Goal: Navigation & Orientation: Find specific page/section

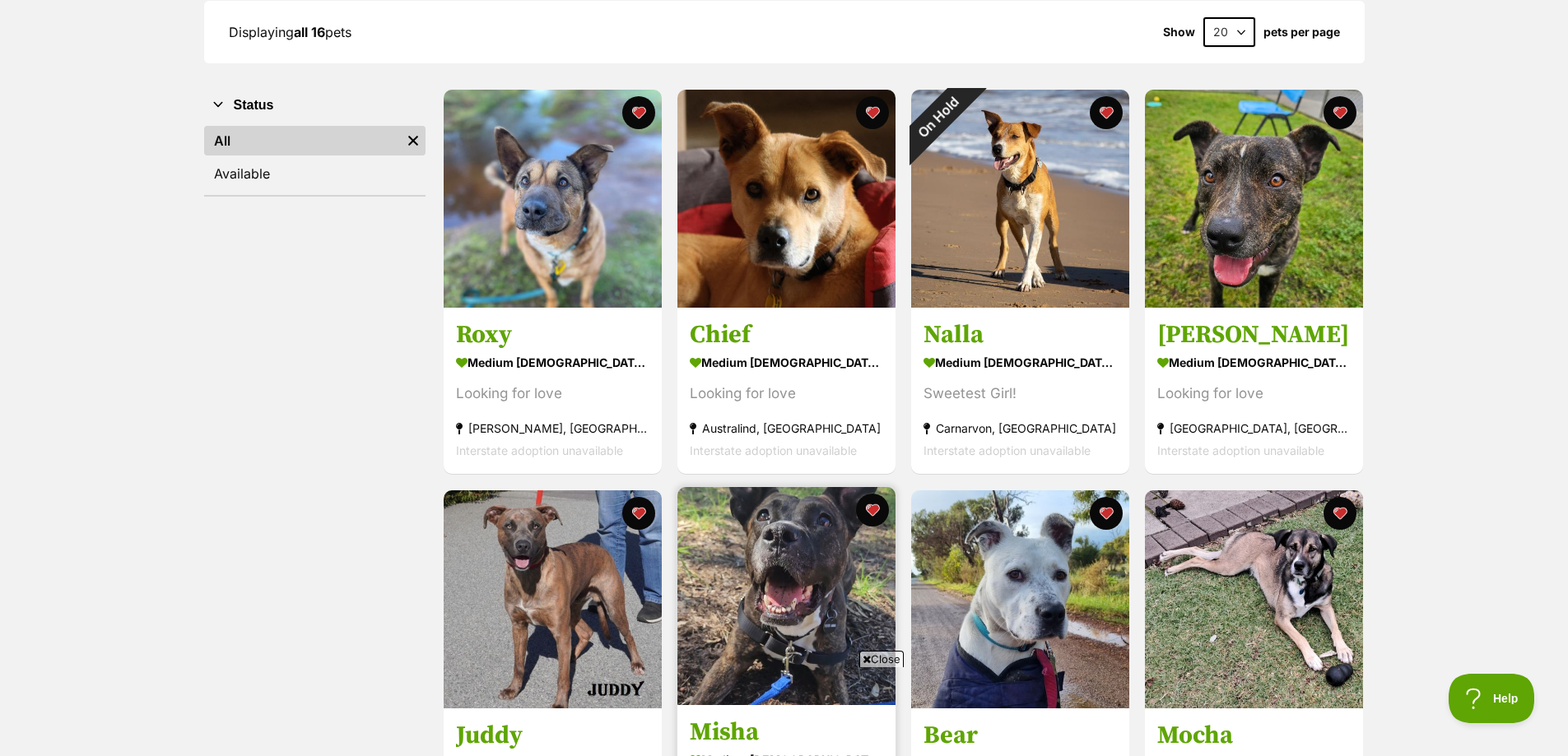
scroll to position [329, 0]
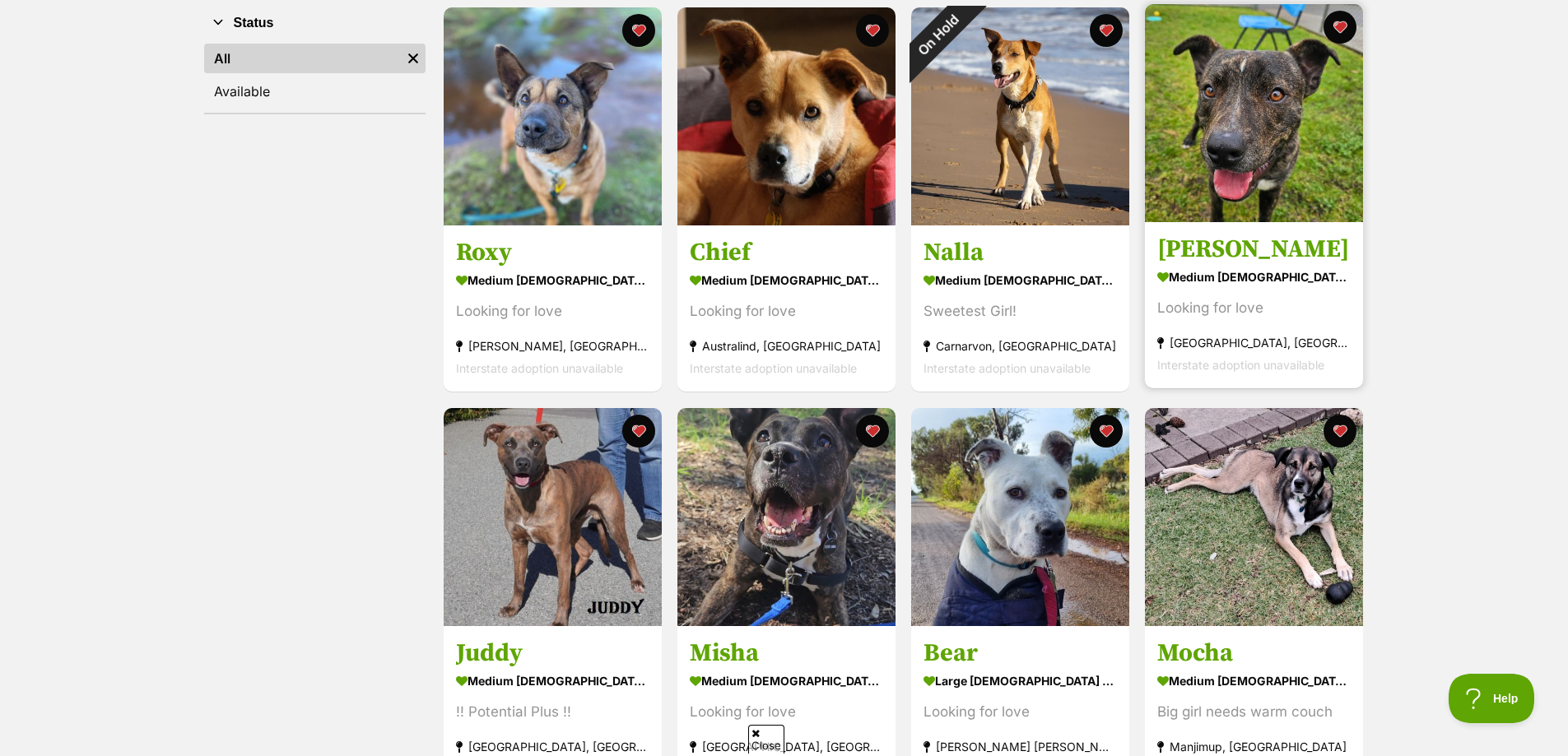
click at [1197, 96] on img at bounding box center [1254, 112] width 218 height 218
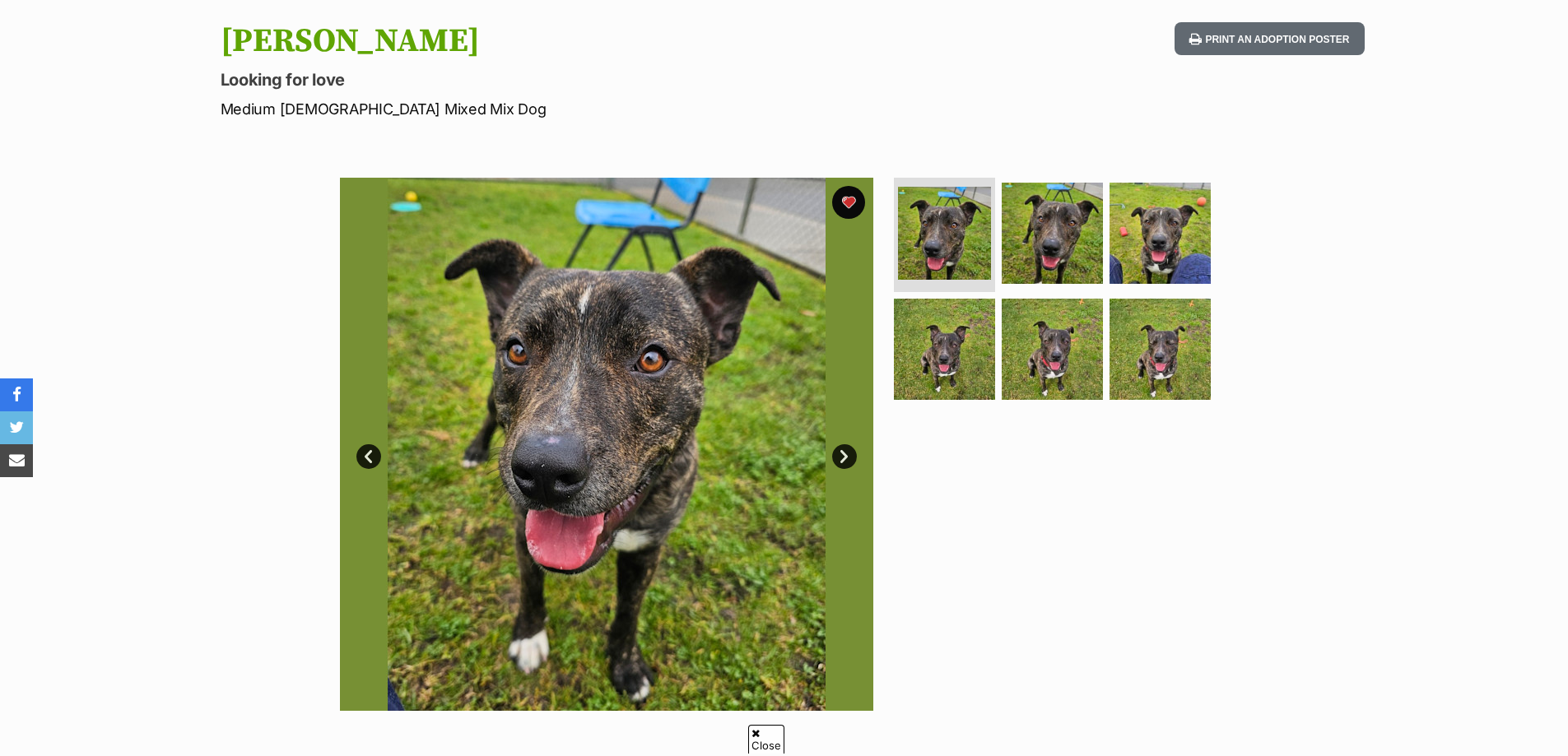
click at [849, 459] on link "Next" at bounding box center [844, 456] width 24 height 24
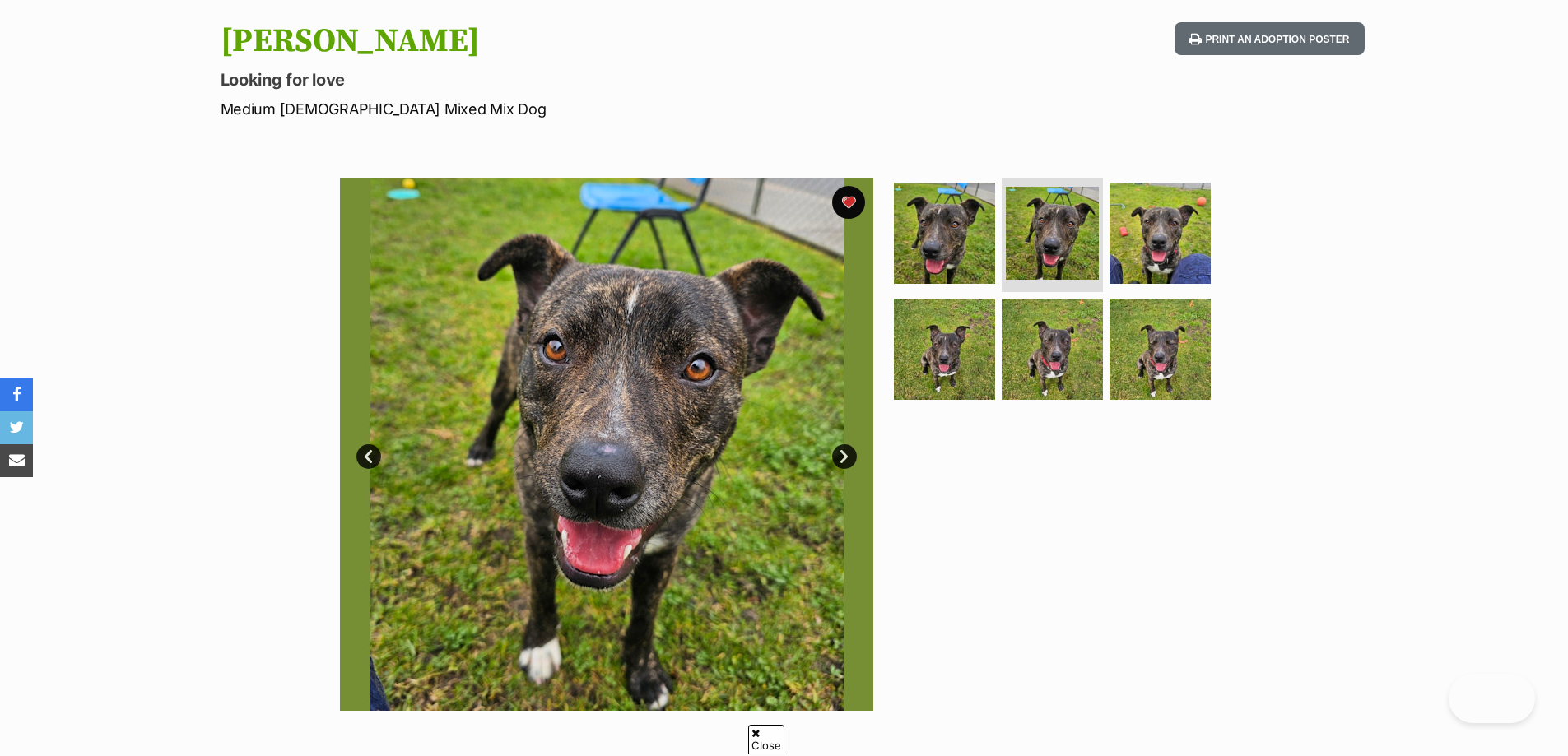
click at [849, 459] on link "Next" at bounding box center [844, 456] width 24 height 24
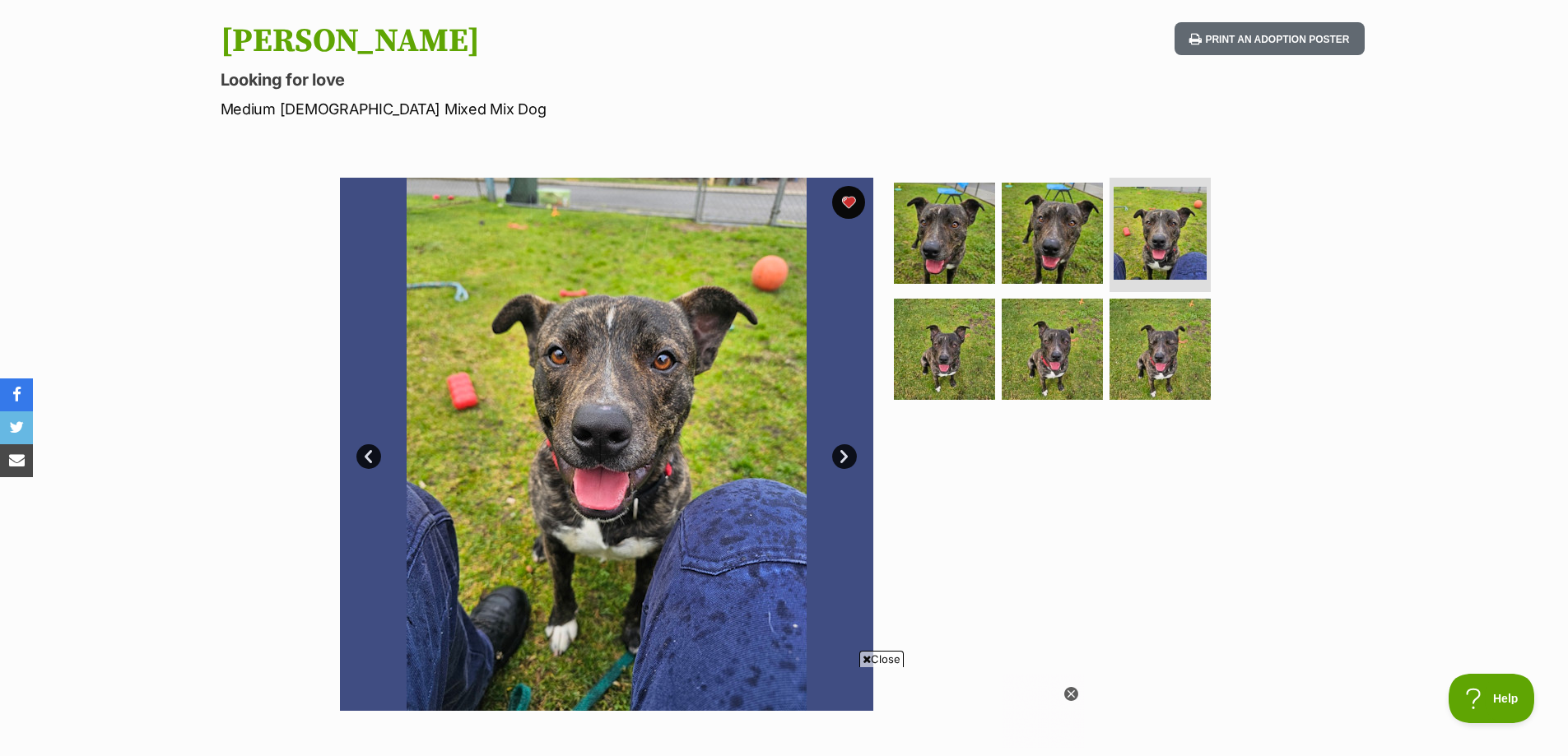
click at [849, 459] on link "Next" at bounding box center [844, 456] width 24 height 24
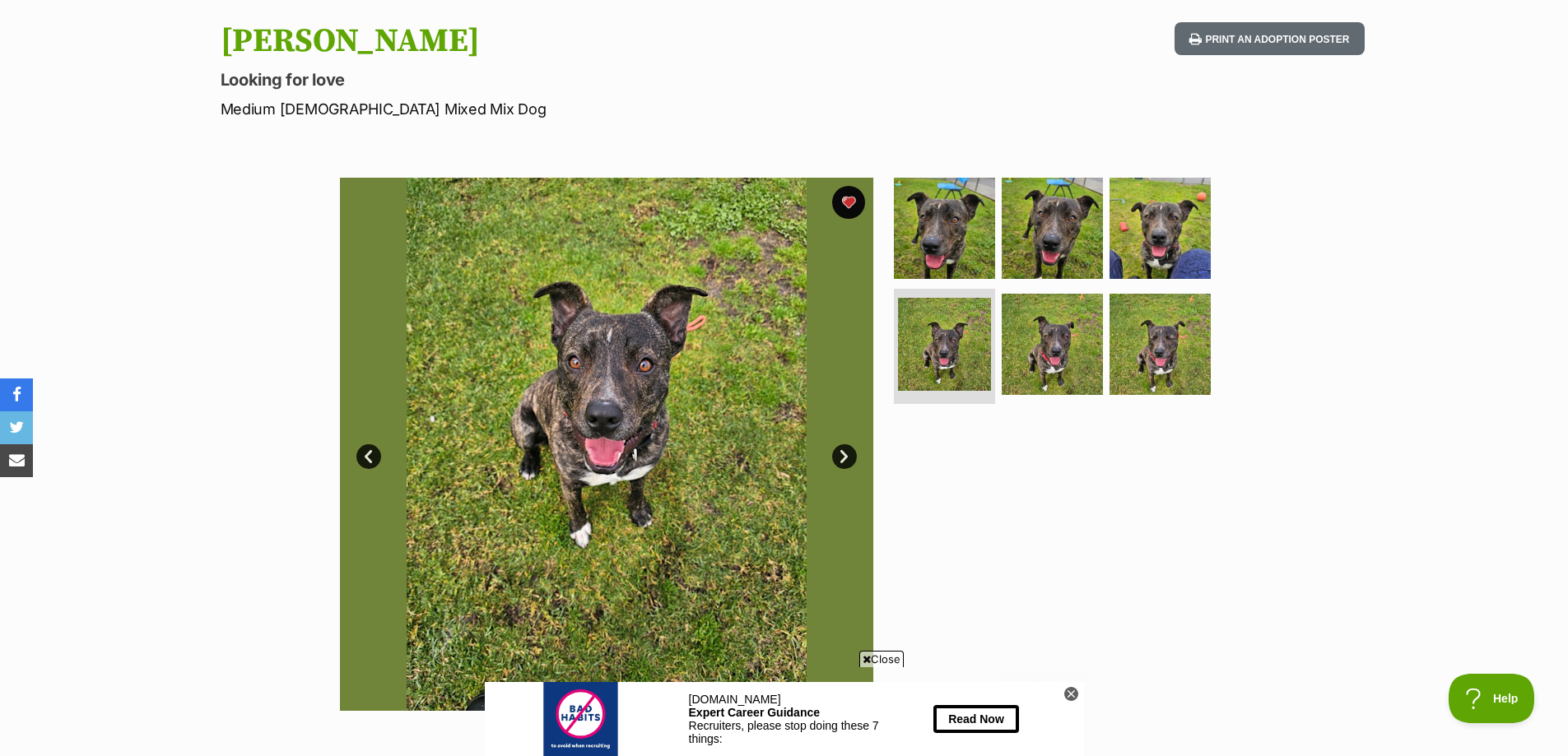
click at [849, 458] on link "Next" at bounding box center [844, 456] width 24 height 24
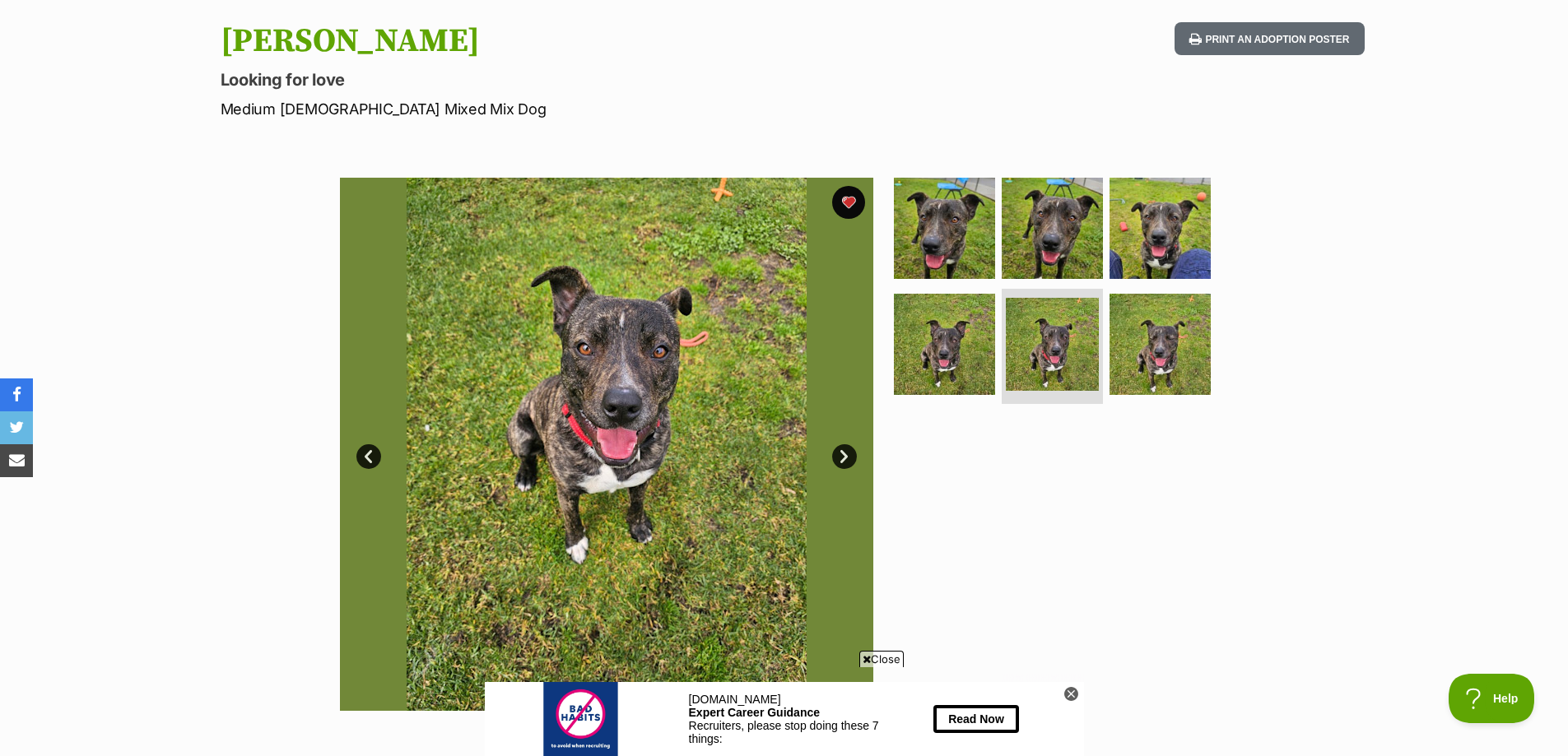
click at [849, 458] on link "Next" at bounding box center [844, 456] width 24 height 24
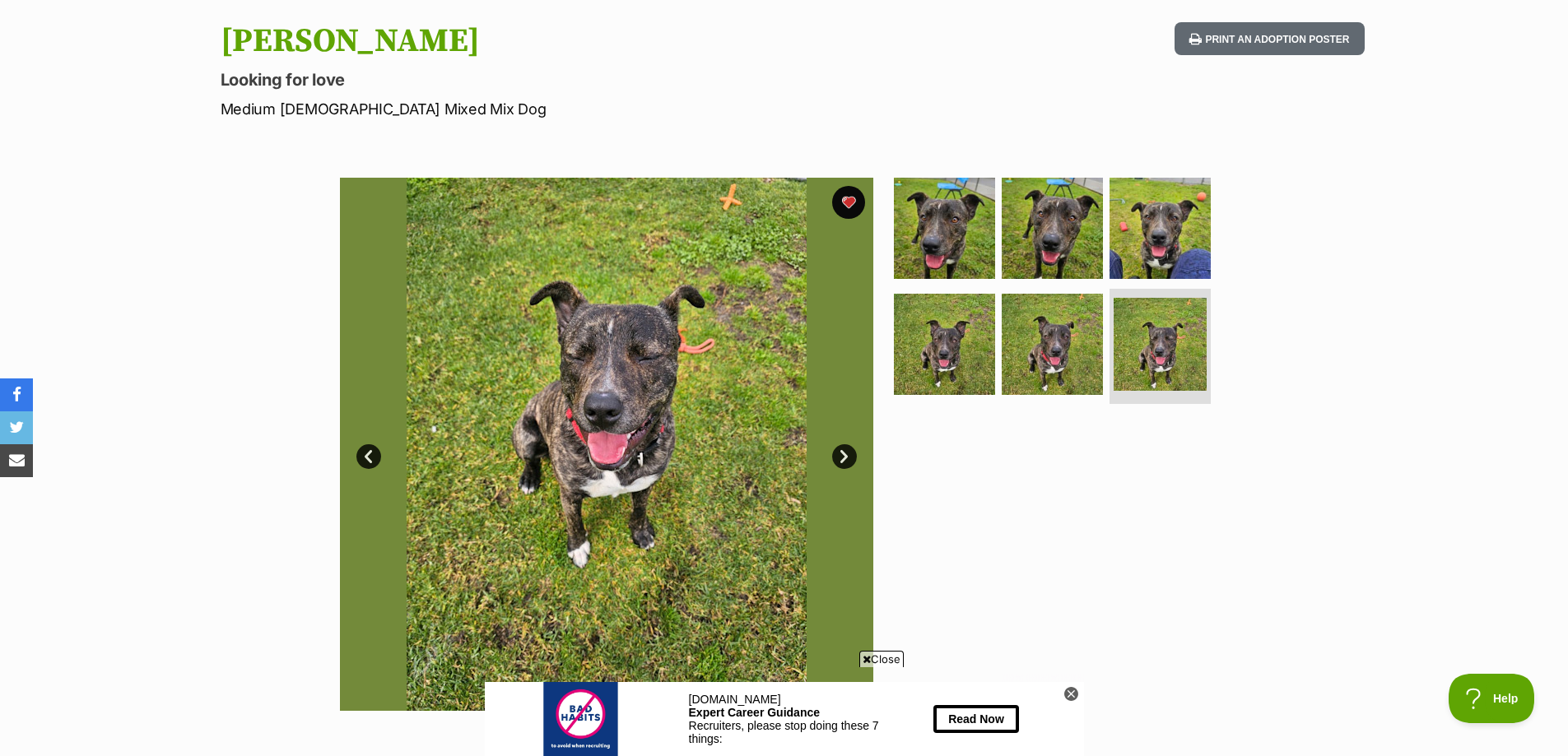
click at [849, 458] on link "Next" at bounding box center [844, 456] width 24 height 24
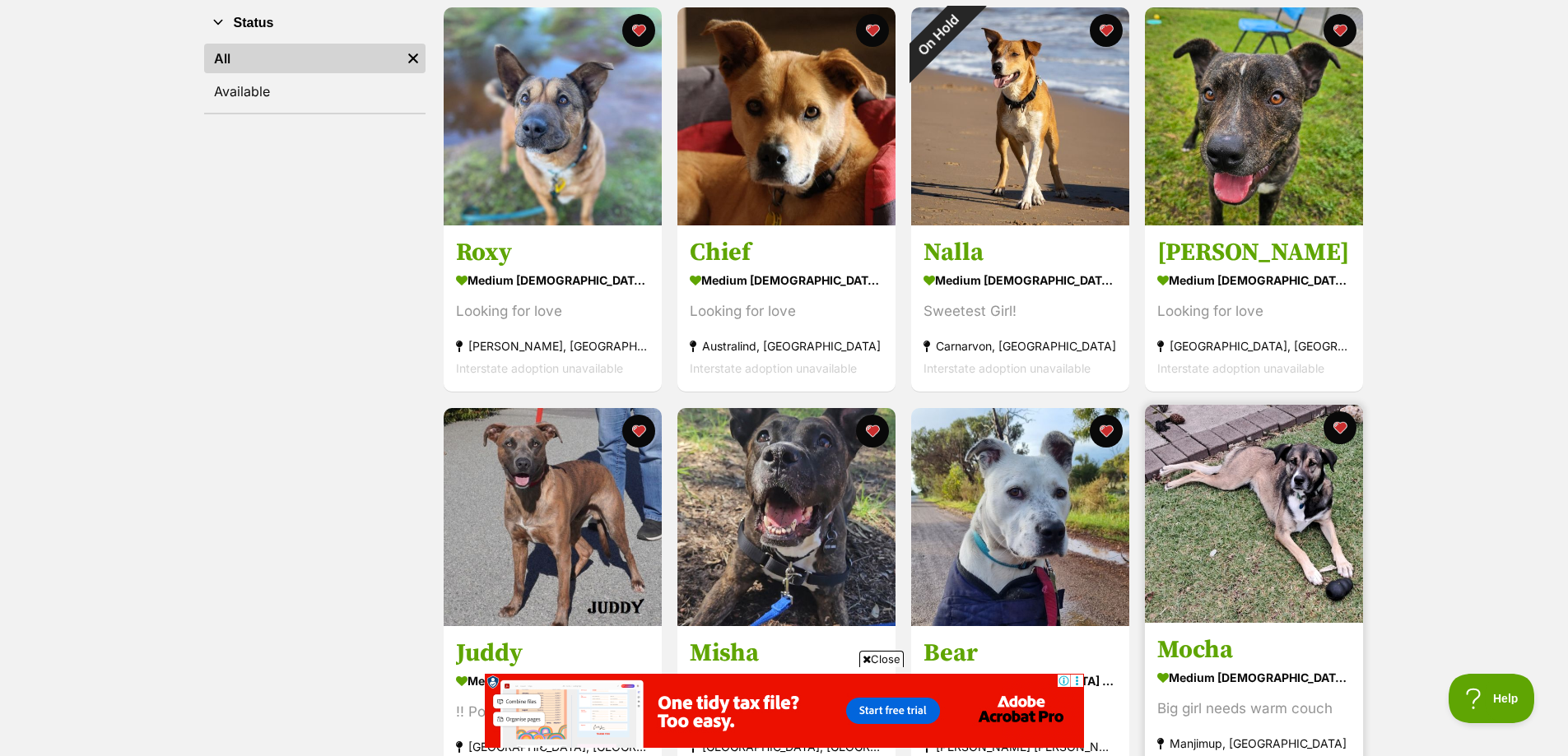
click at [1261, 522] on img at bounding box center [1254, 513] width 218 height 218
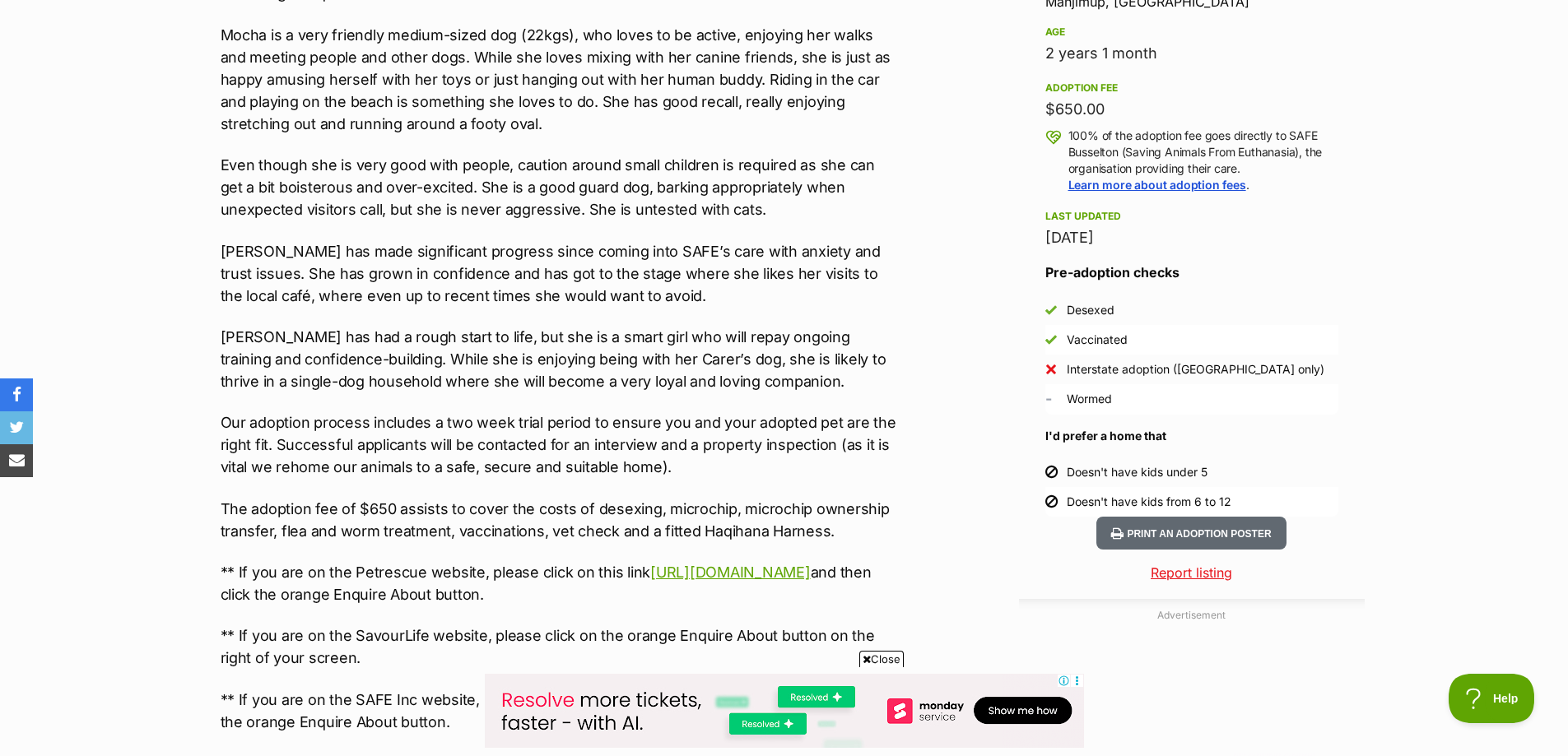
scroll to position [1152, 0]
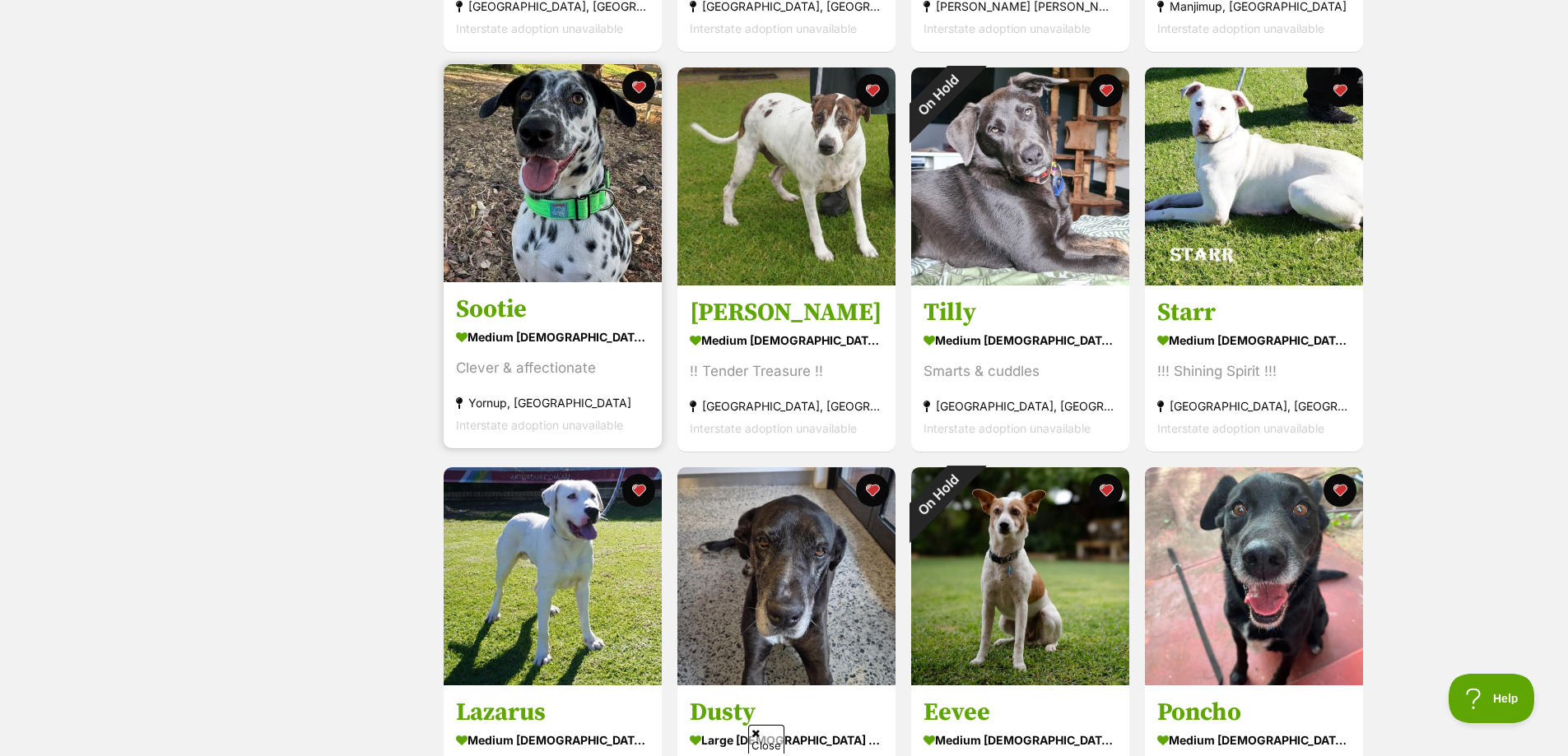
click at [521, 188] on img at bounding box center [552, 173] width 218 height 218
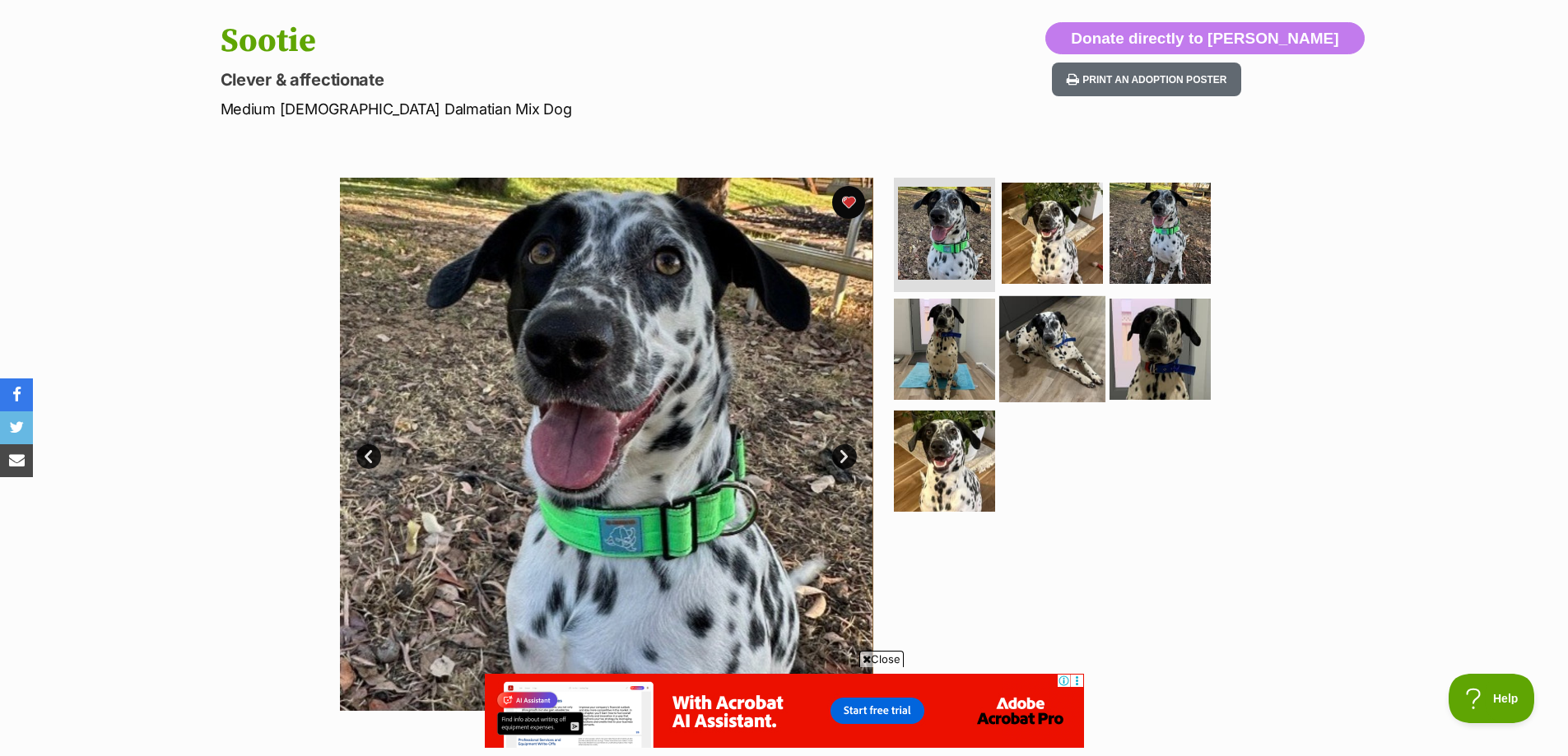
click at [1067, 355] on img at bounding box center [1052, 348] width 106 height 106
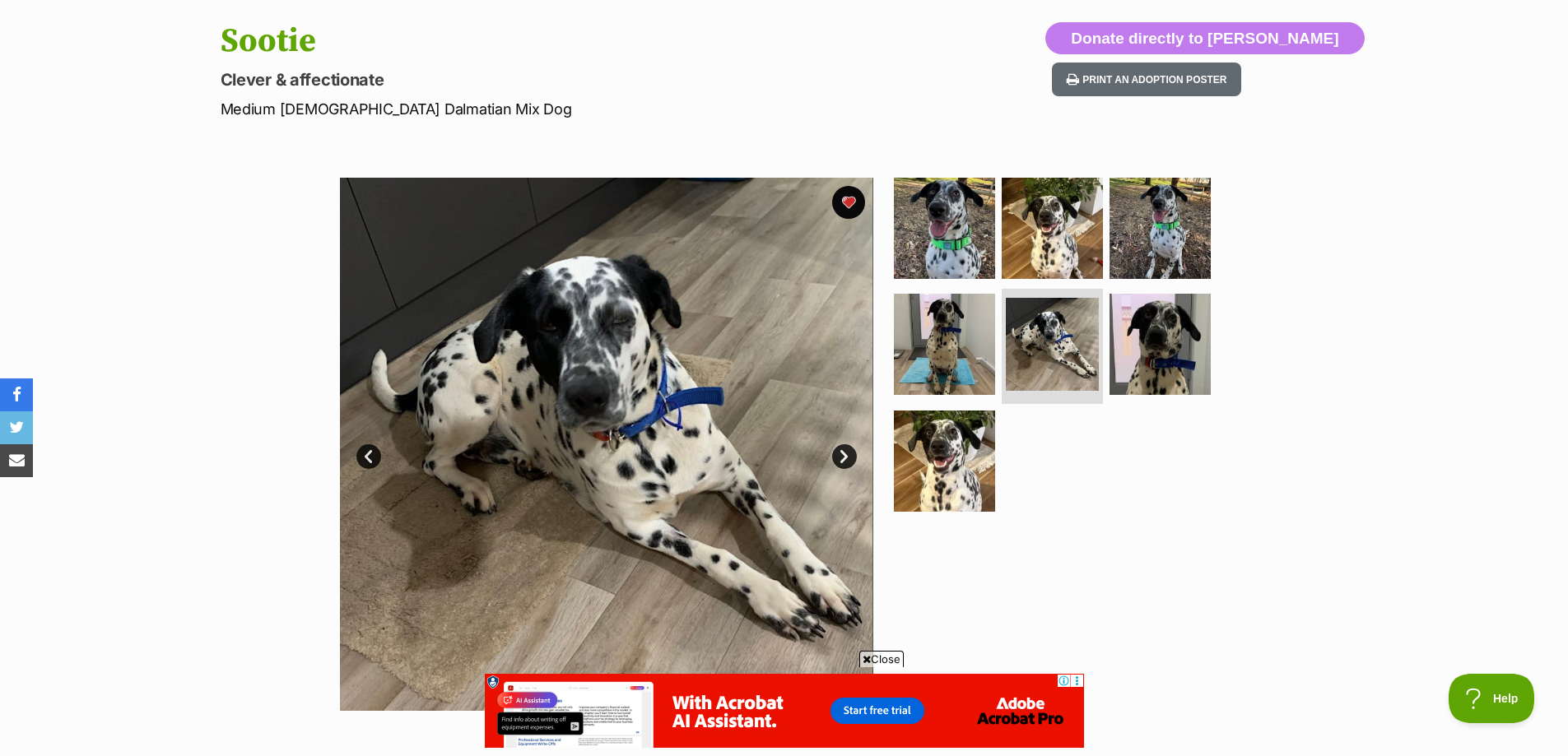
click at [846, 454] on link "Next" at bounding box center [844, 456] width 24 height 24
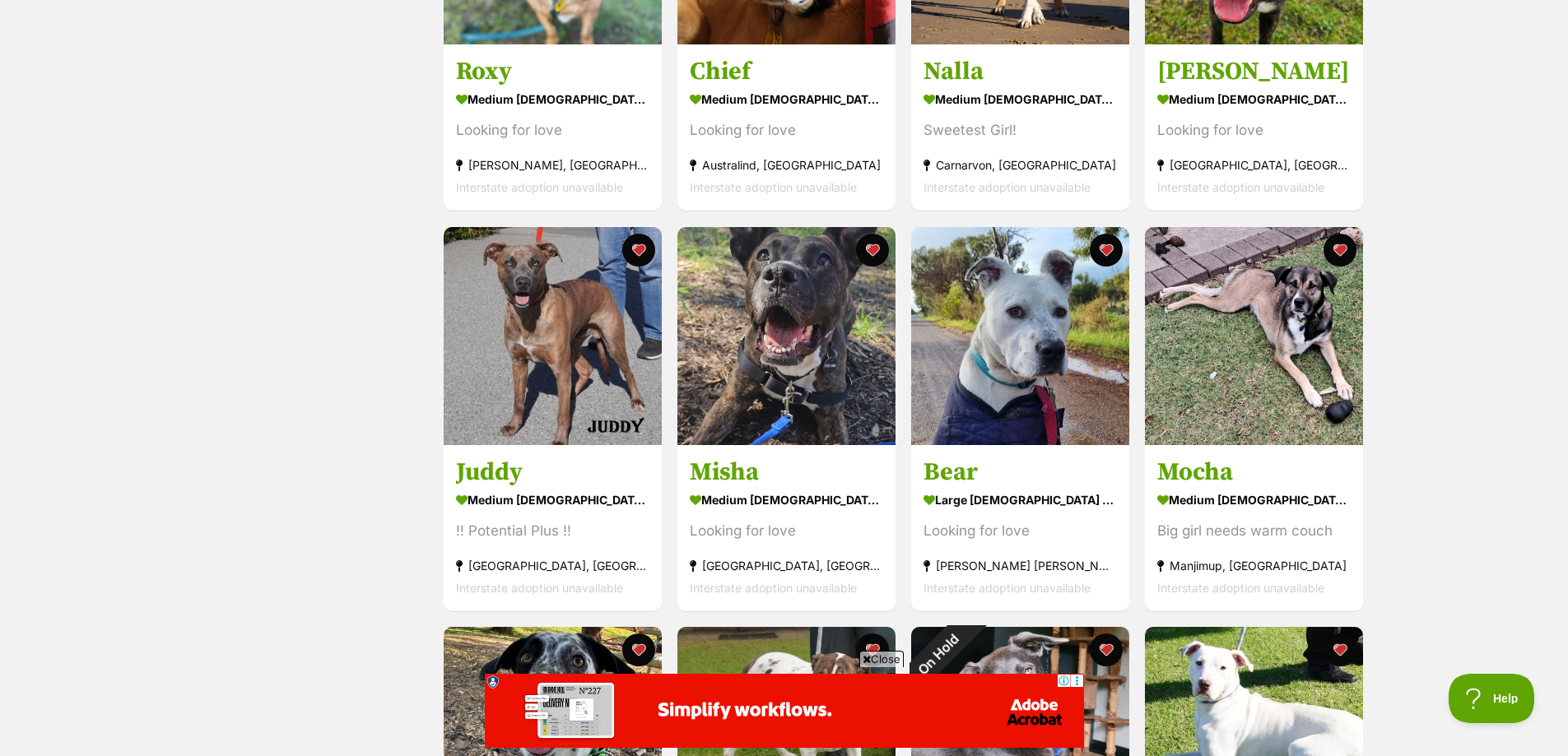
scroll to position [247, 0]
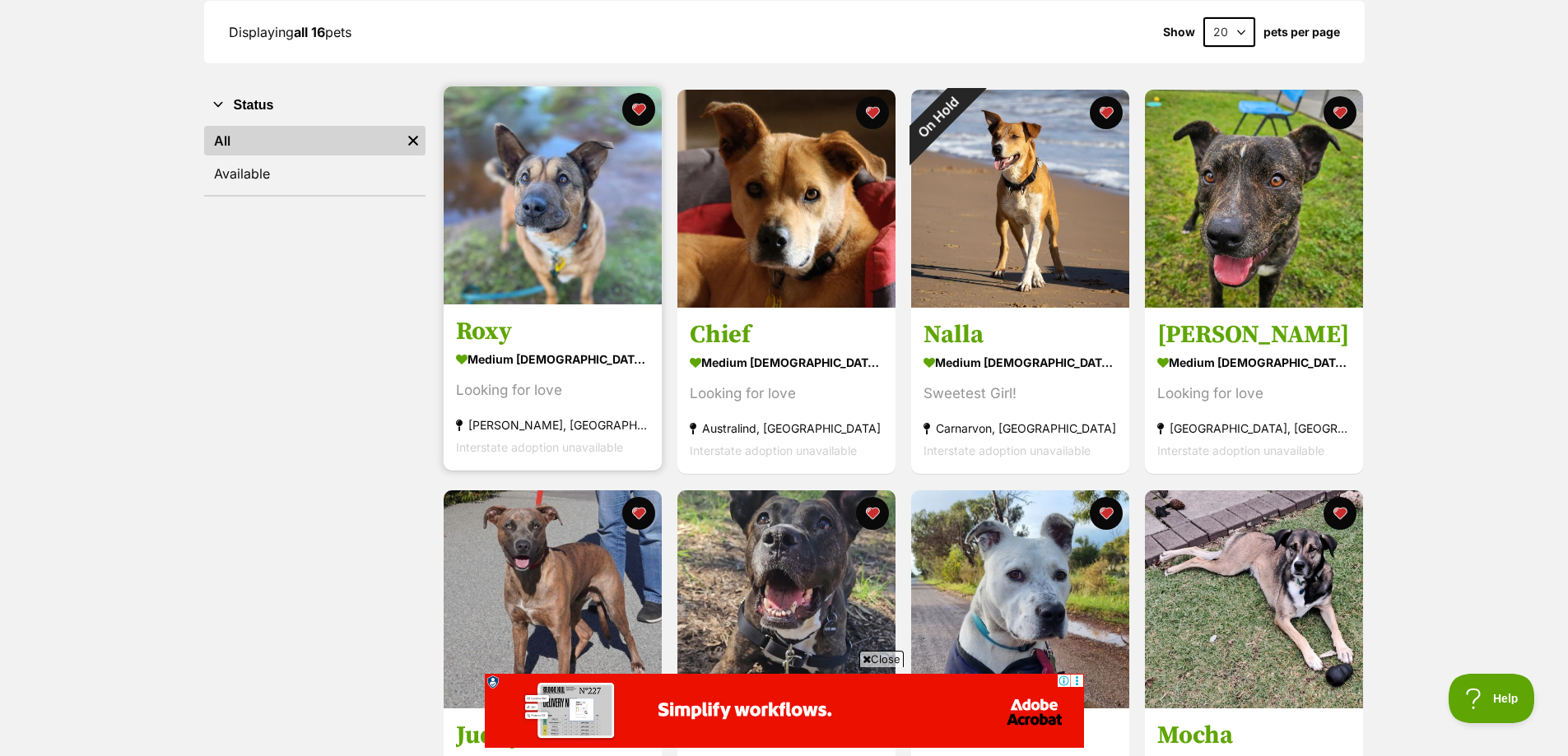
click at [499, 223] on img at bounding box center [552, 195] width 218 height 218
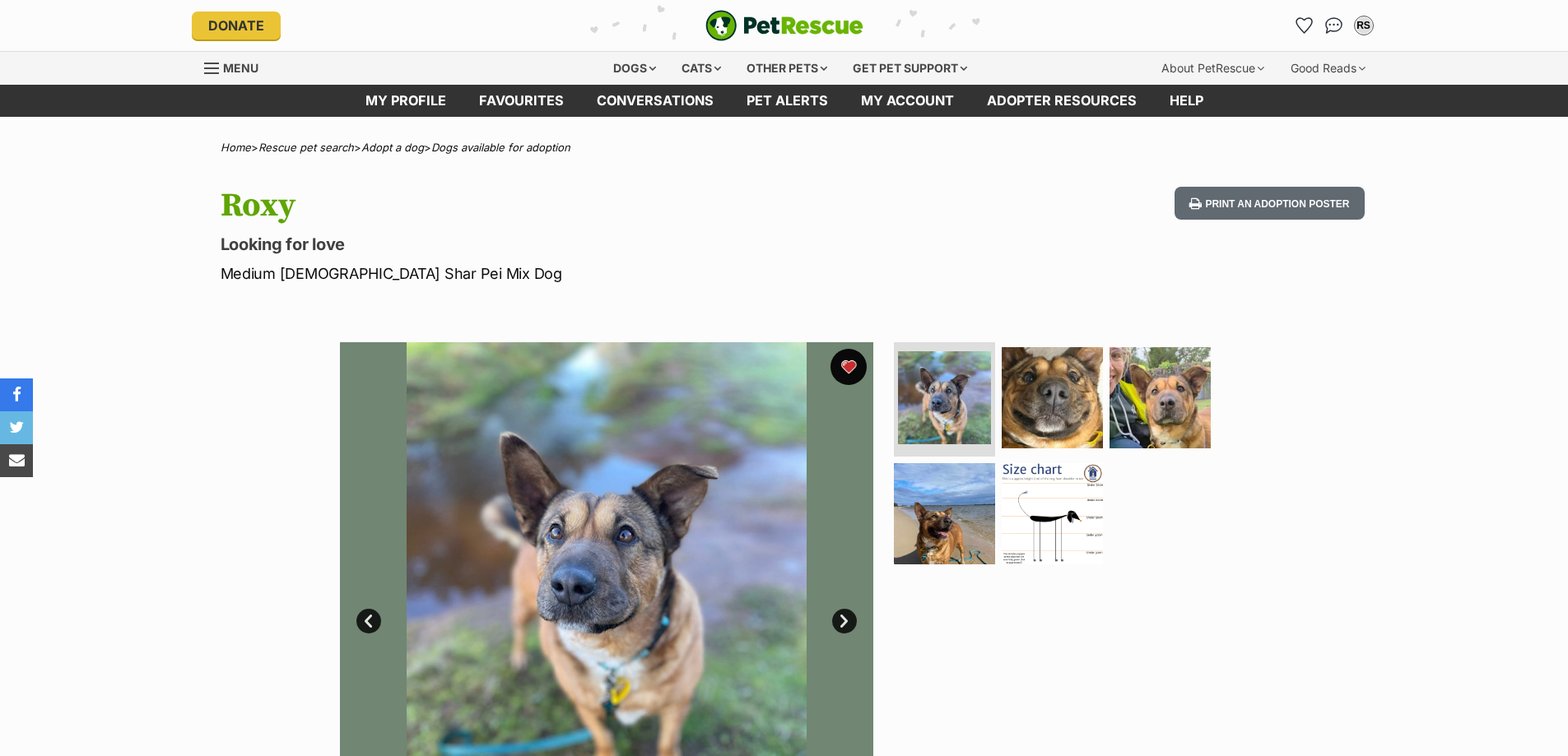
click at [847, 367] on button "favourite" at bounding box center [848, 366] width 37 height 37
click at [849, 621] on link "Next" at bounding box center [844, 621] width 24 height 24
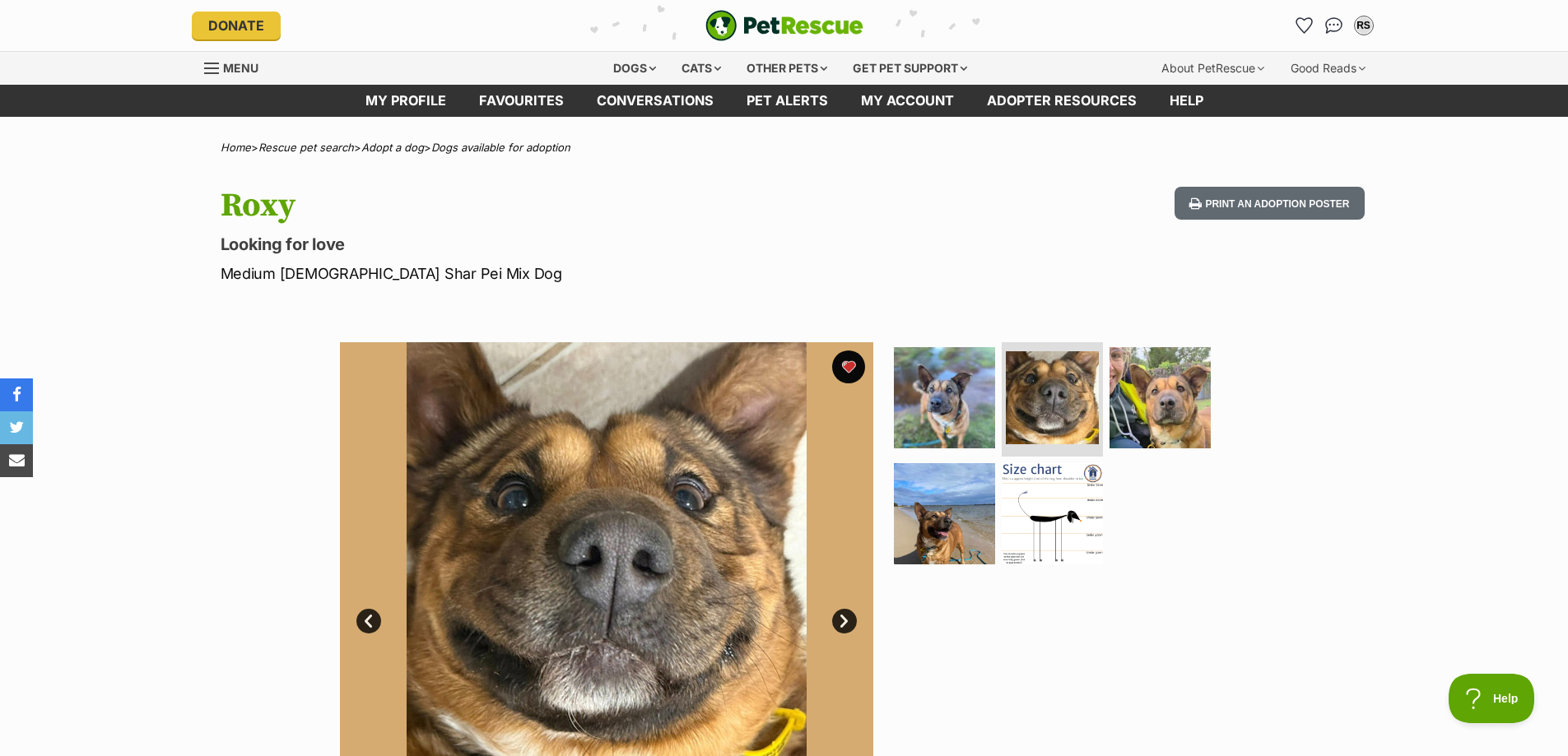
click at [849, 621] on link "Next" at bounding box center [844, 621] width 24 height 24
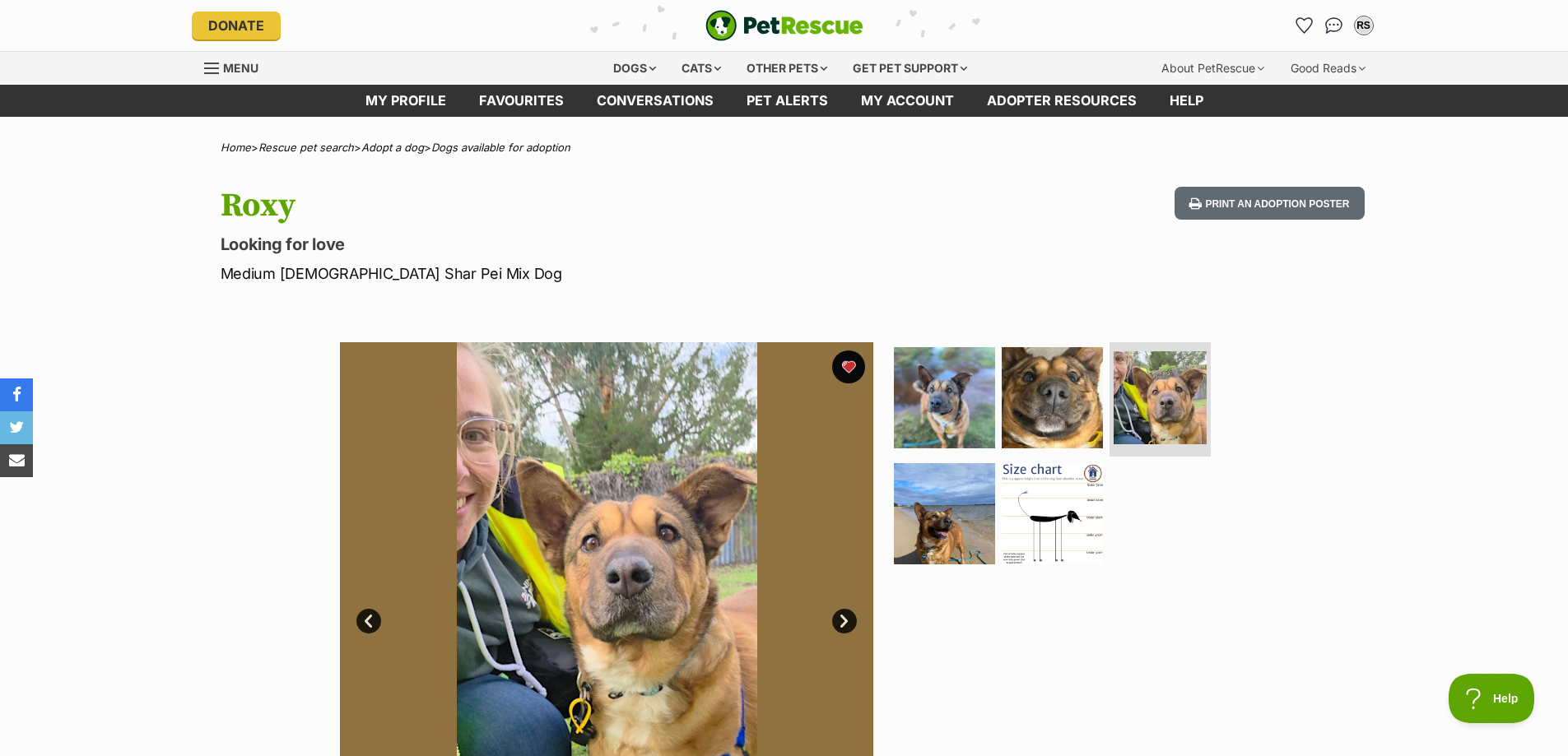
click at [849, 621] on link "Next" at bounding box center [844, 621] width 24 height 24
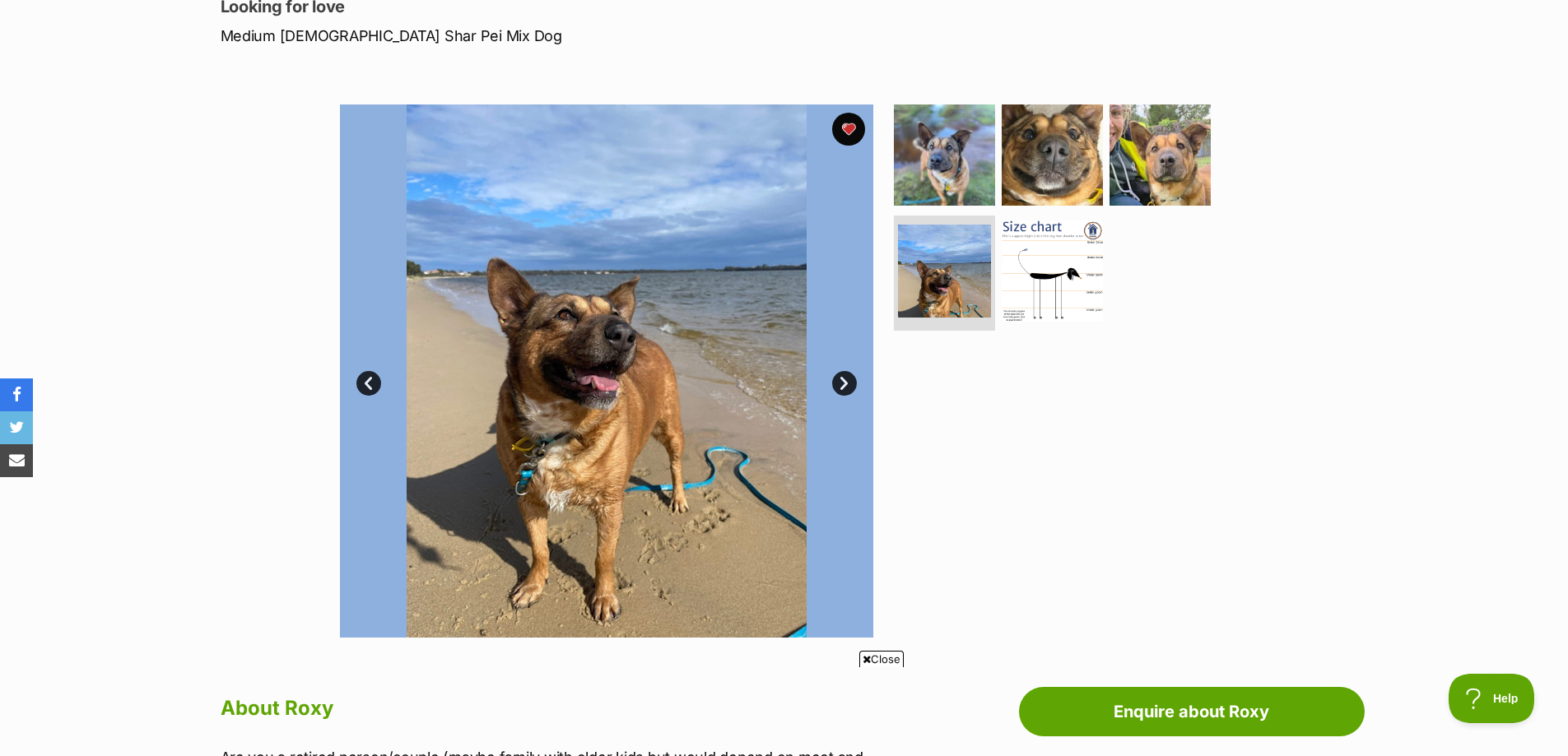
scroll to position [247, 0]
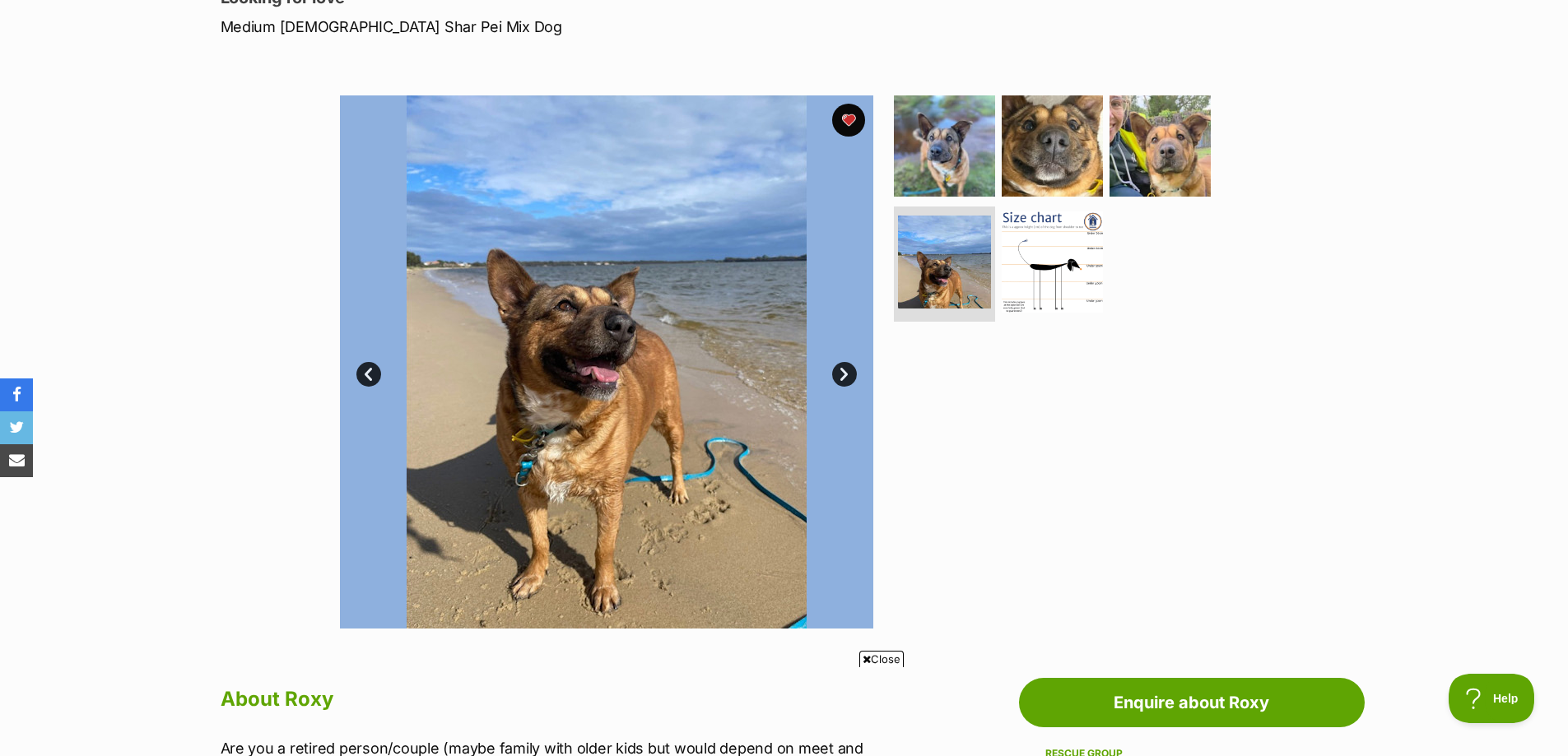
click at [843, 374] on link "Next" at bounding box center [844, 374] width 24 height 24
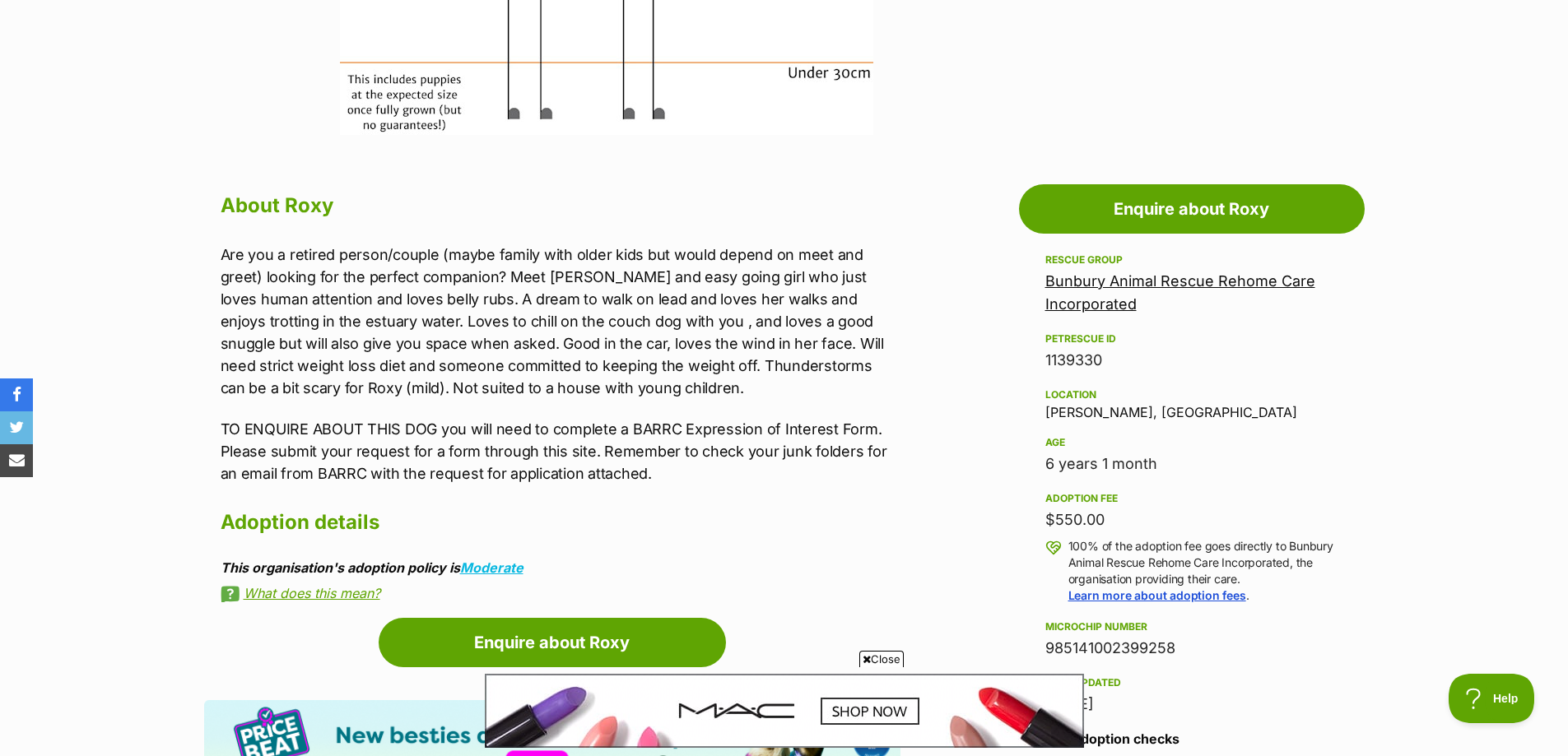
scroll to position [0, 0]
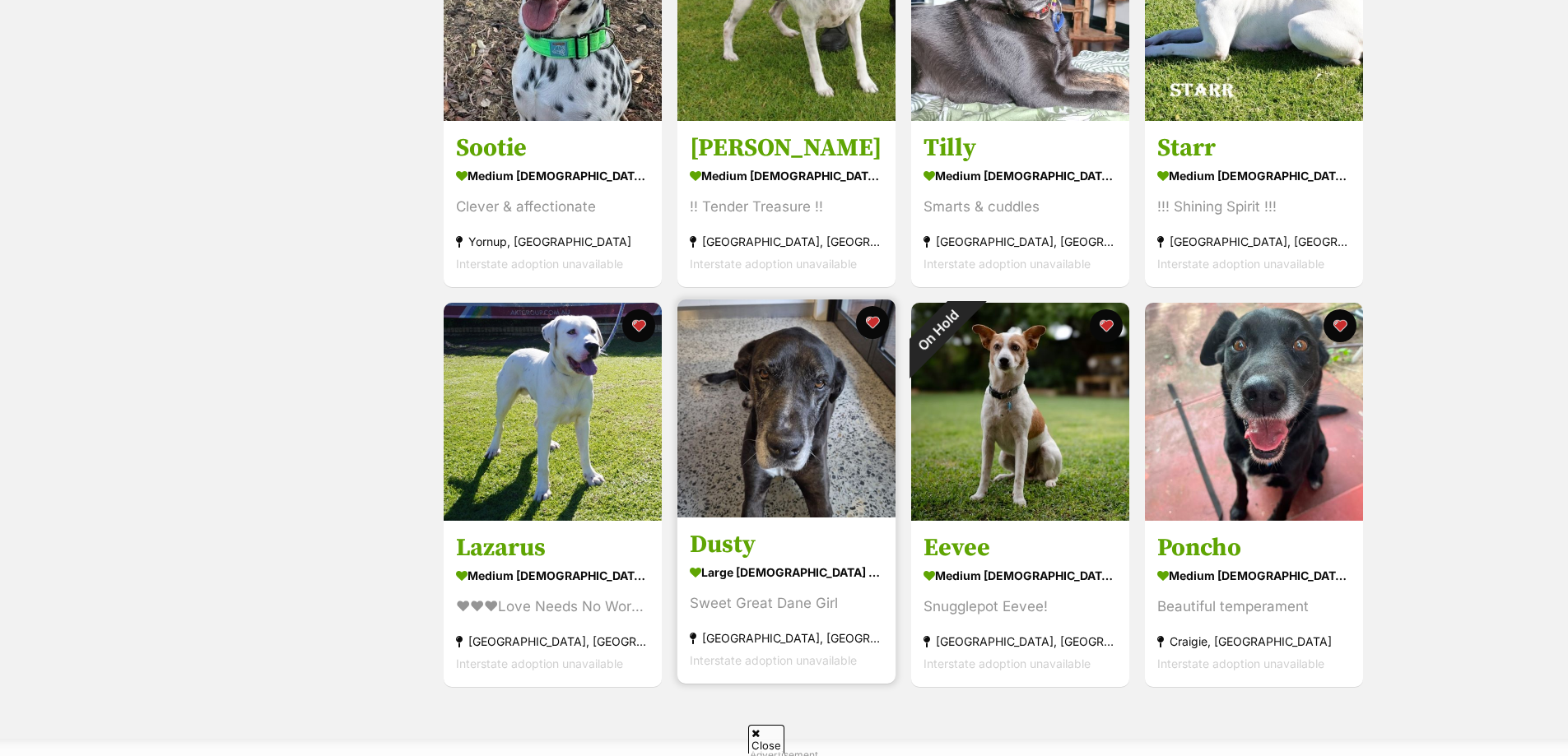
click at [814, 414] on img at bounding box center [786, 408] width 218 height 218
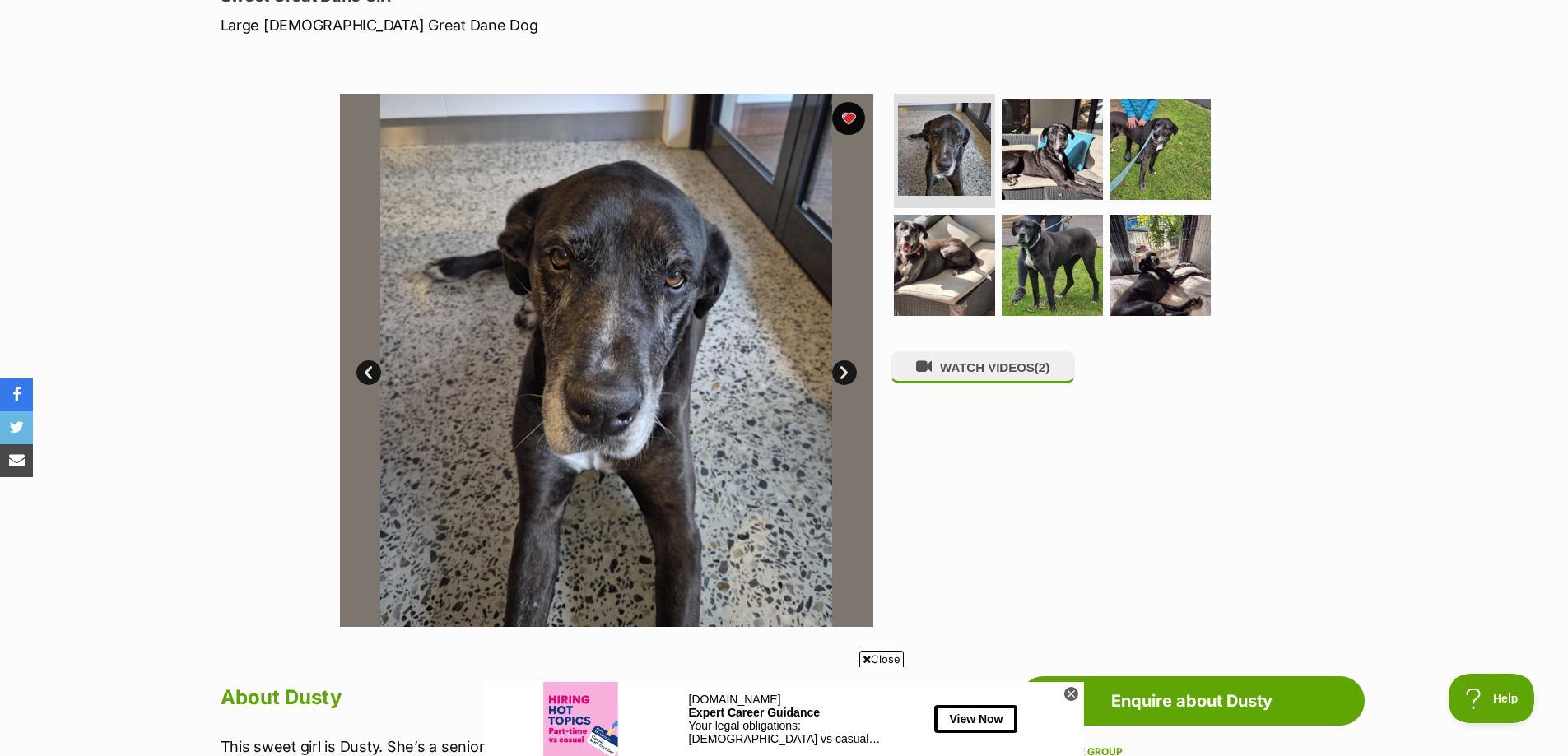
scroll to position [247, 0]
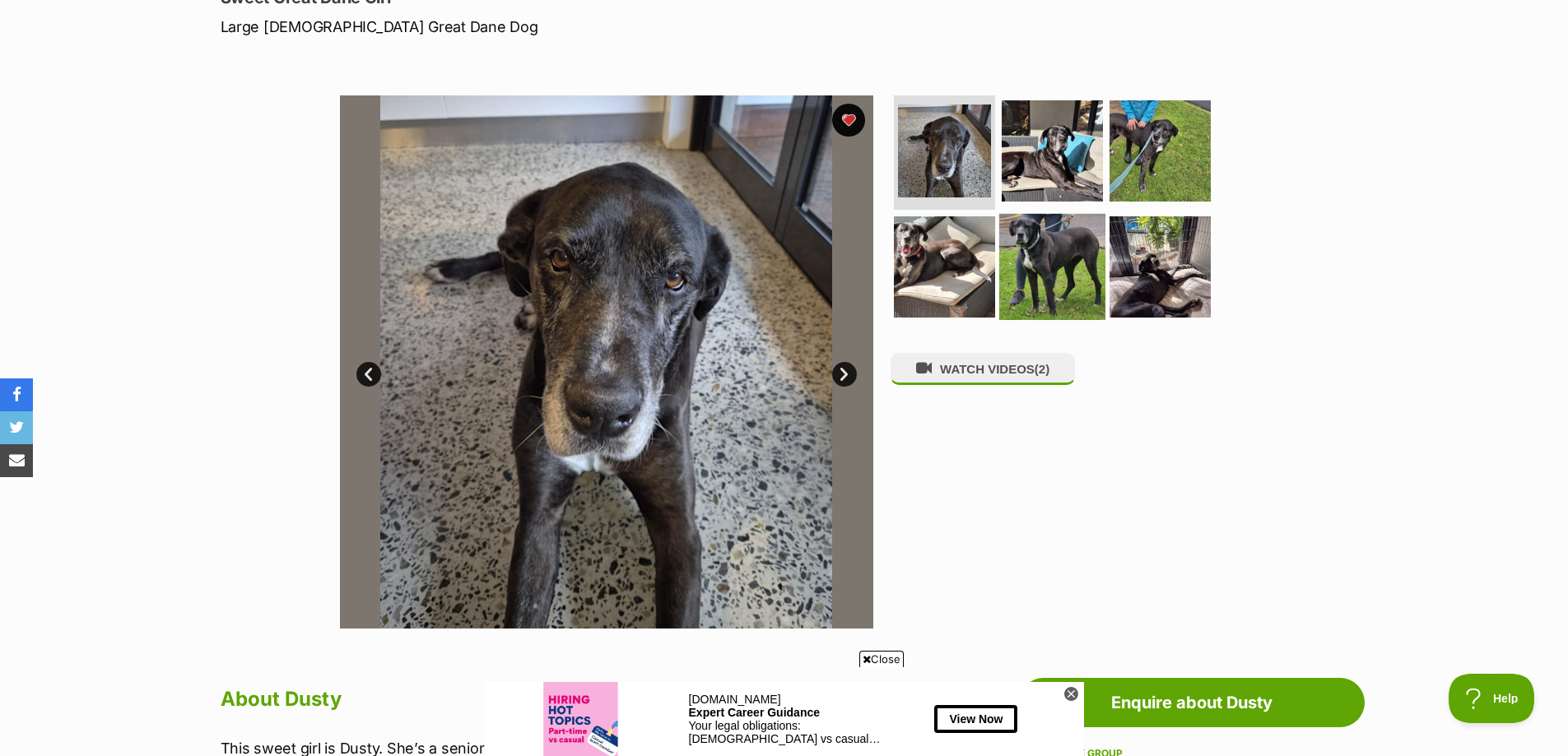
click at [1034, 231] on img at bounding box center [1052, 266] width 106 height 106
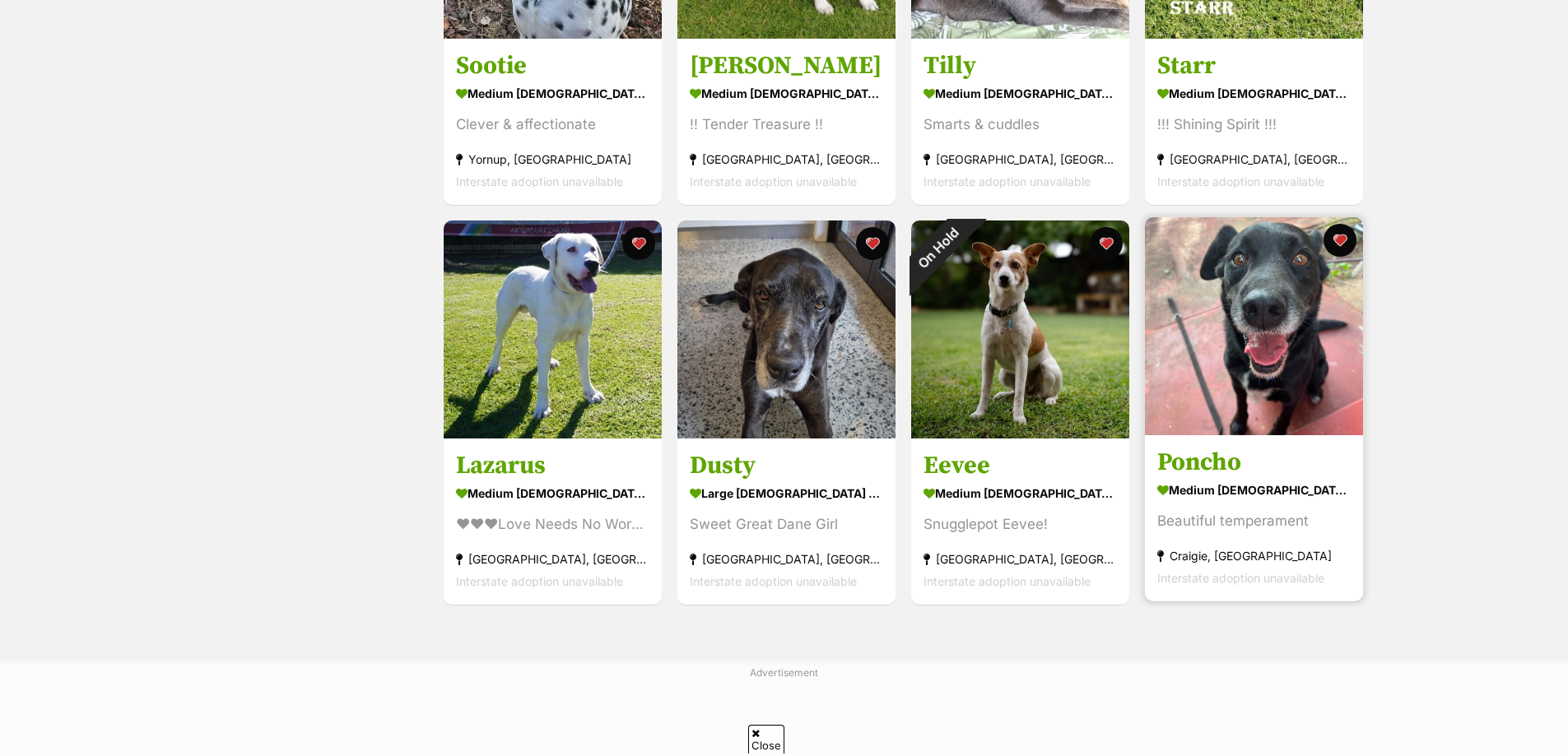
click at [1233, 338] on img at bounding box center [1254, 326] width 218 height 218
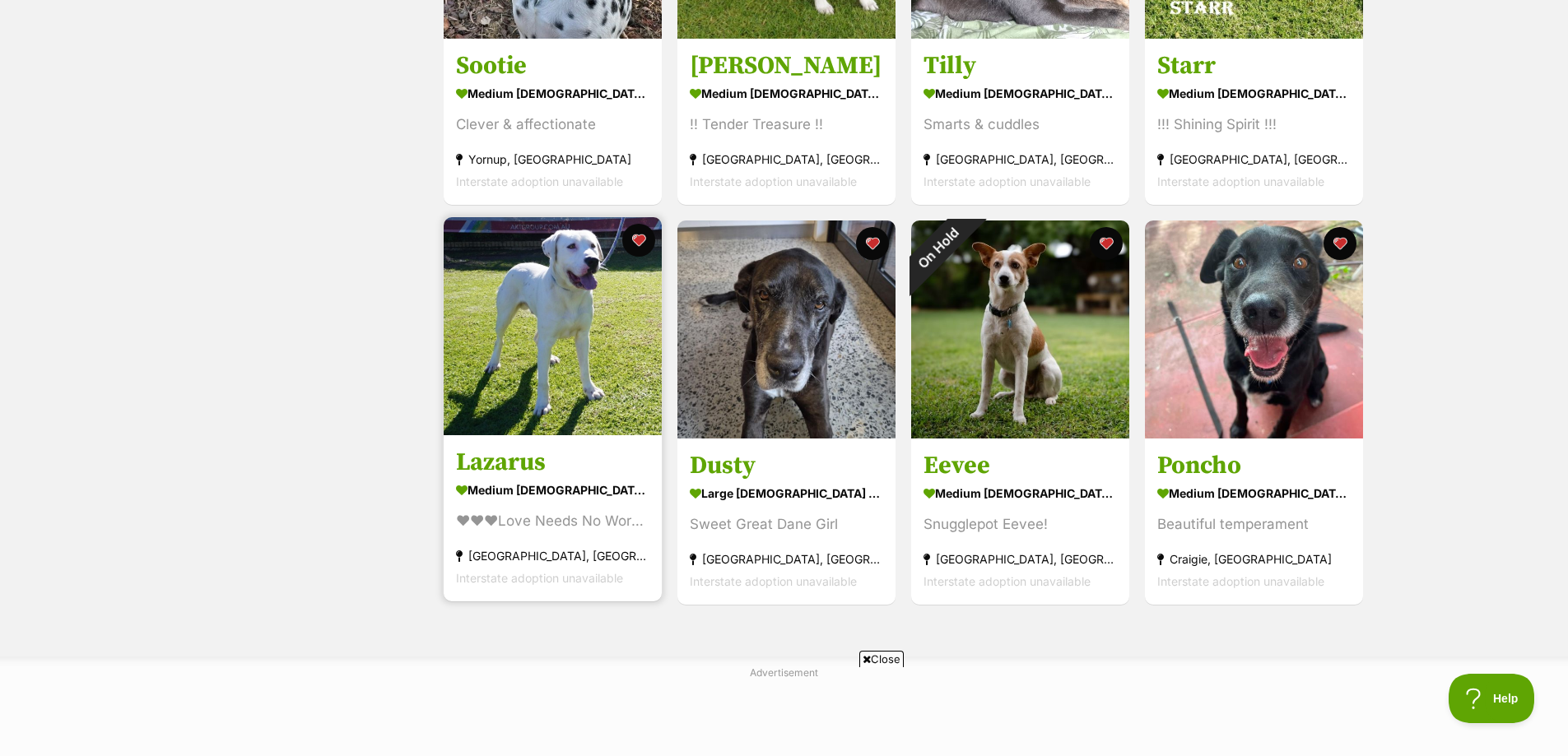
click at [590, 334] on img at bounding box center [552, 326] width 218 height 218
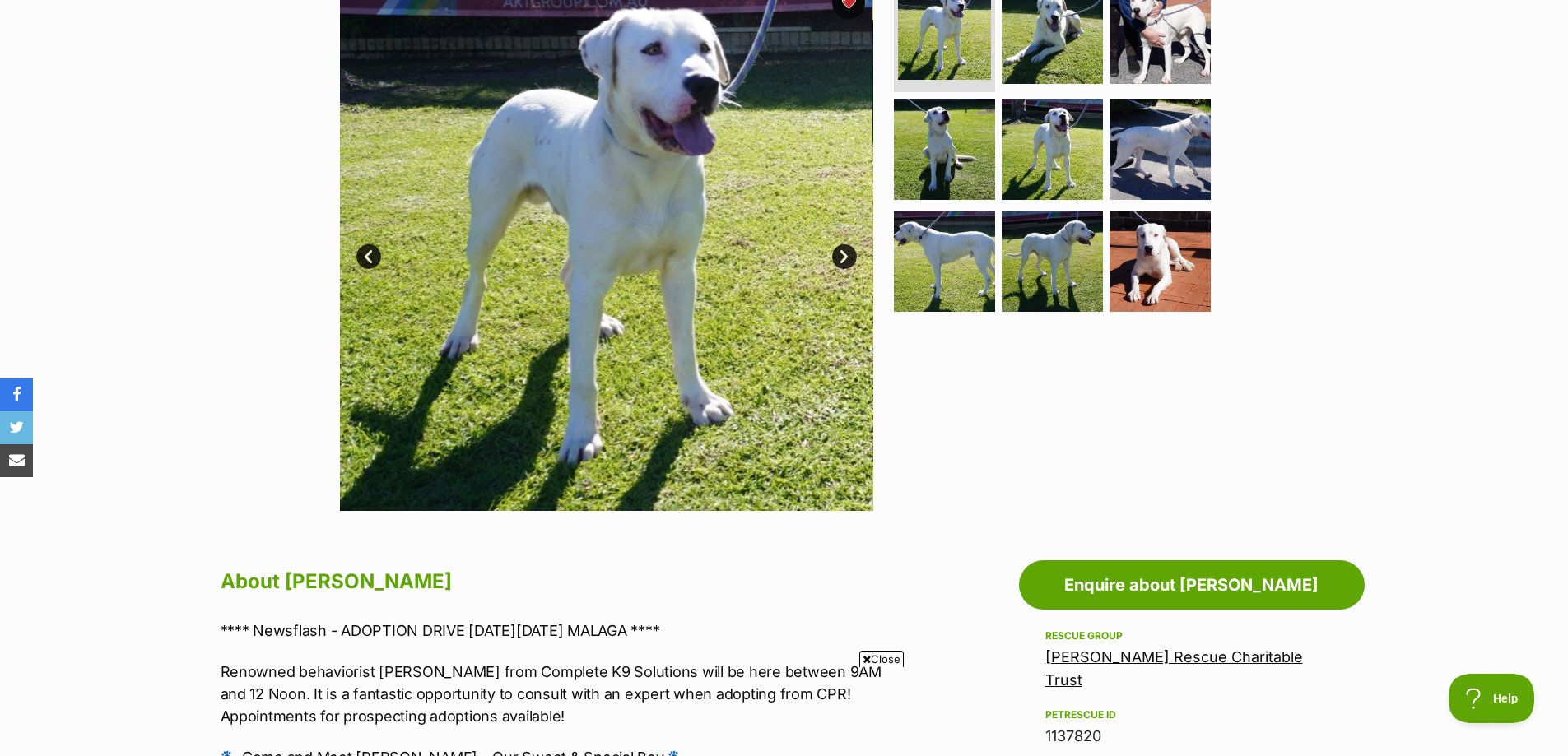
scroll to position [247, 0]
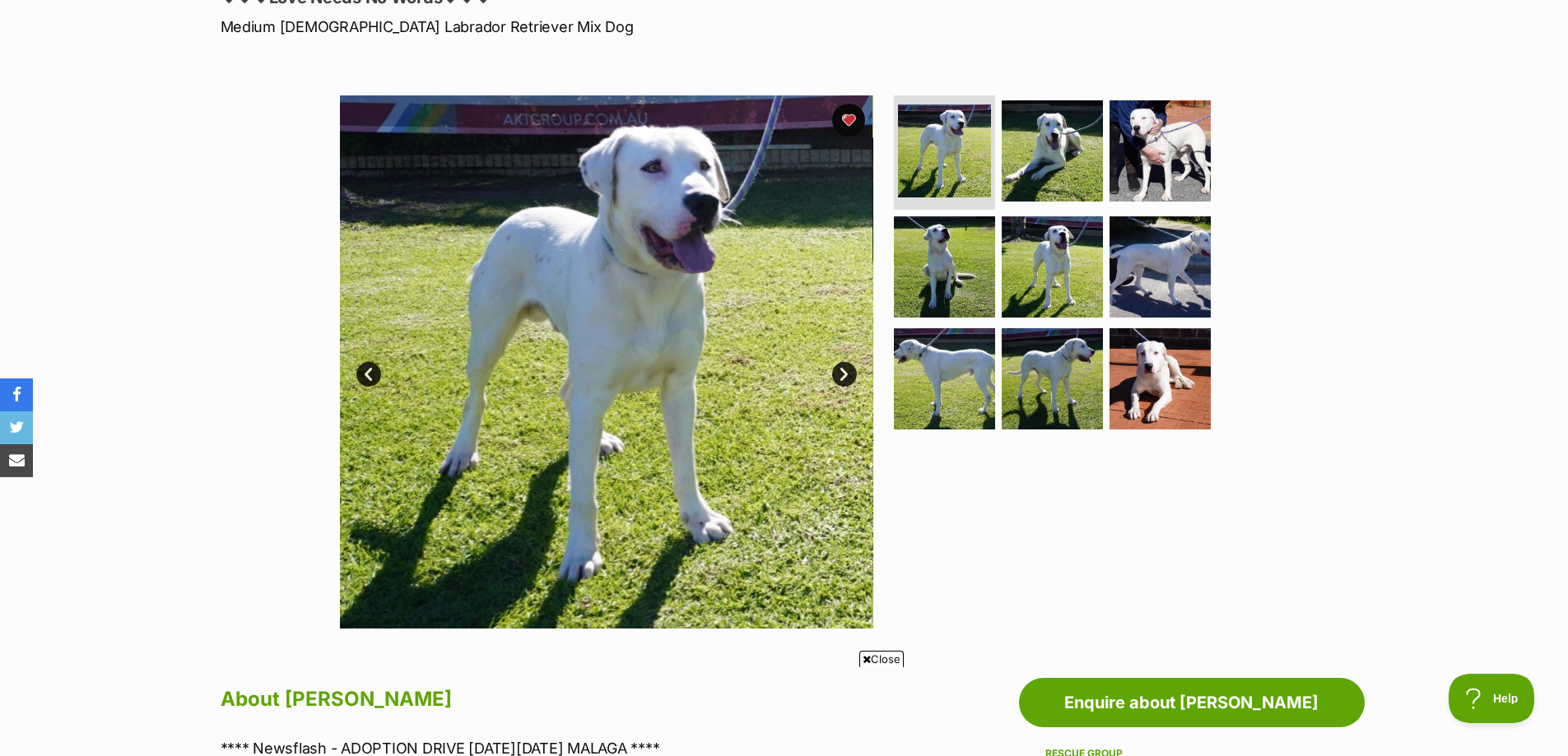
click at [846, 376] on link "Next" at bounding box center [844, 374] width 24 height 24
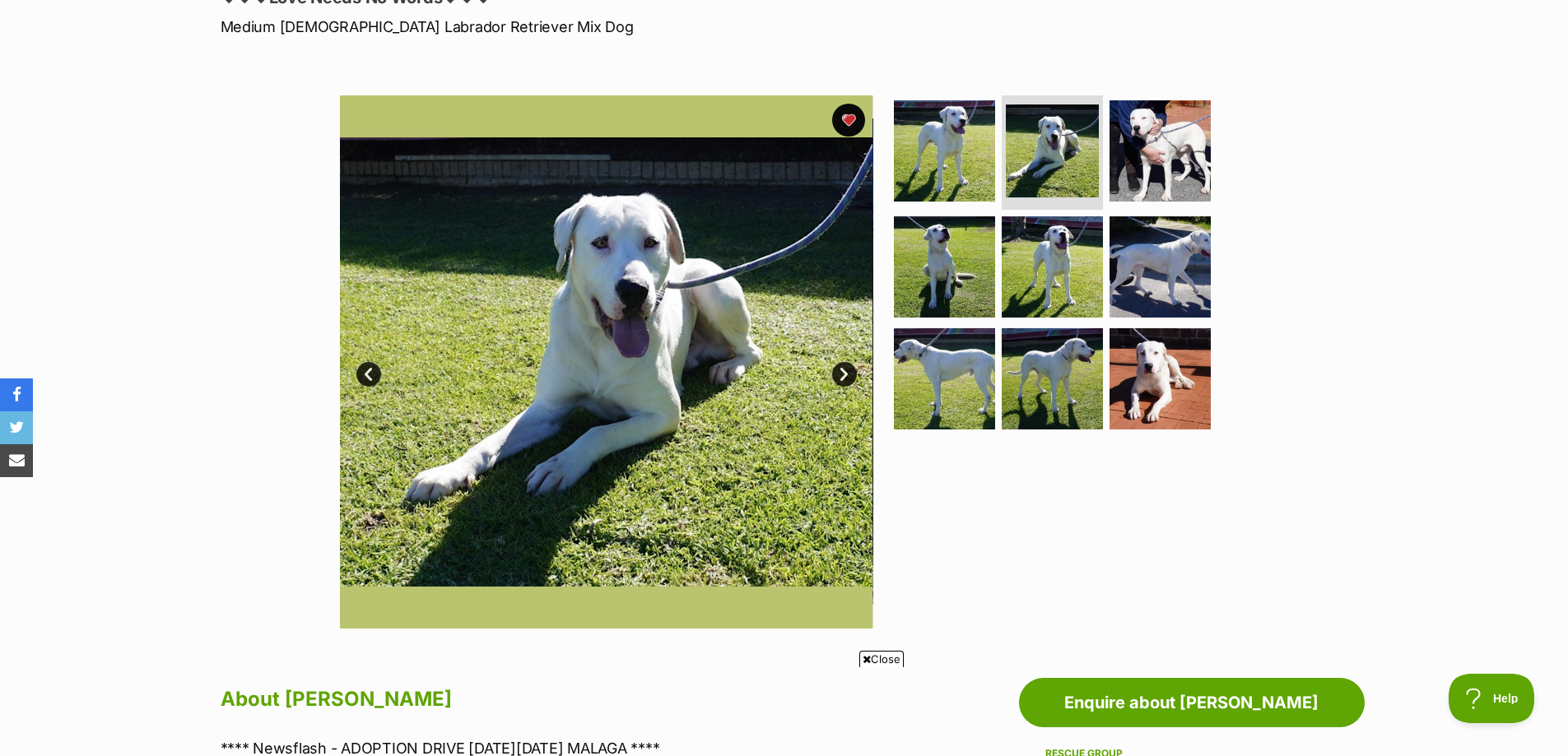
click at [846, 376] on link "Next" at bounding box center [844, 374] width 24 height 24
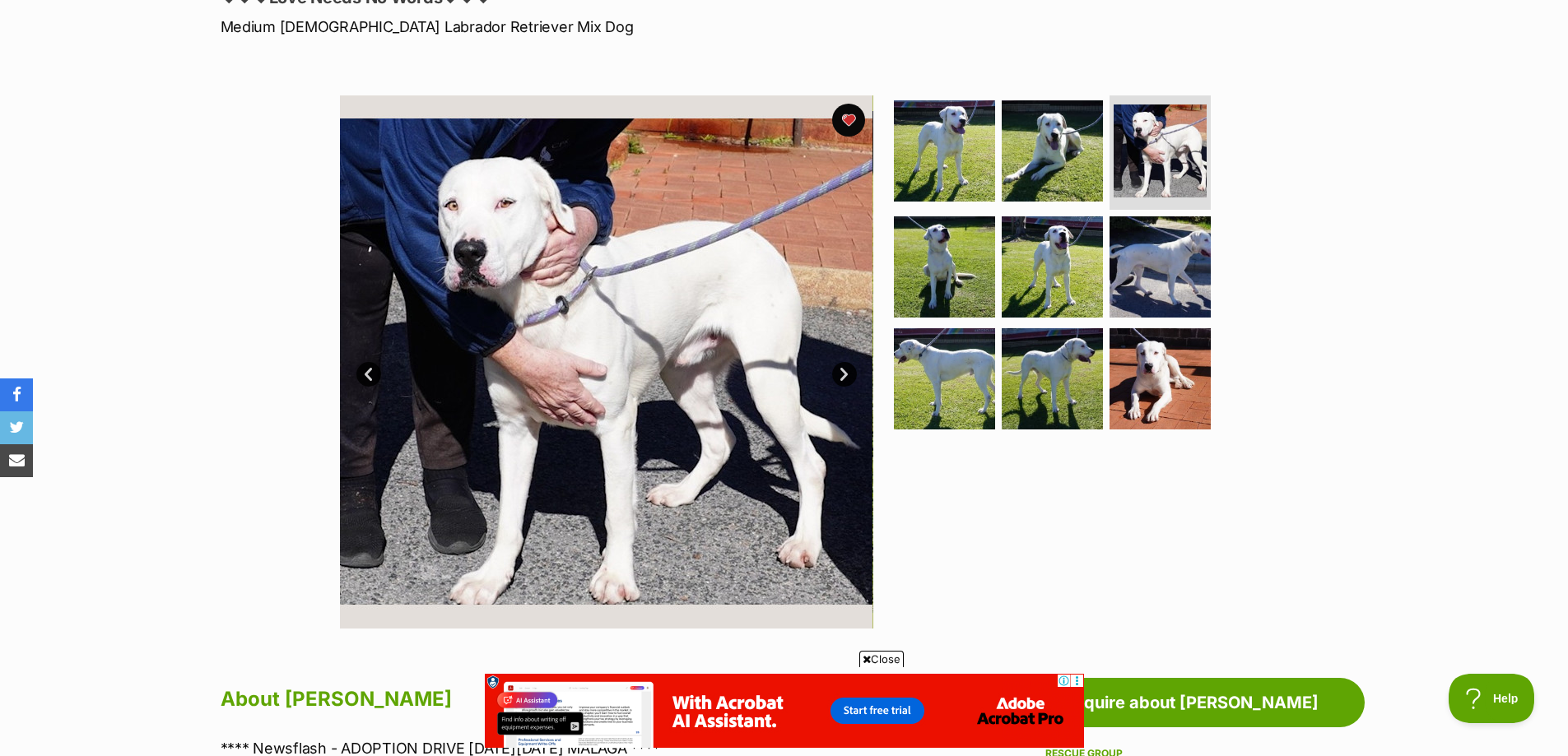
click at [844, 373] on link "Next" at bounding box center [844, 374] width 24 height 24
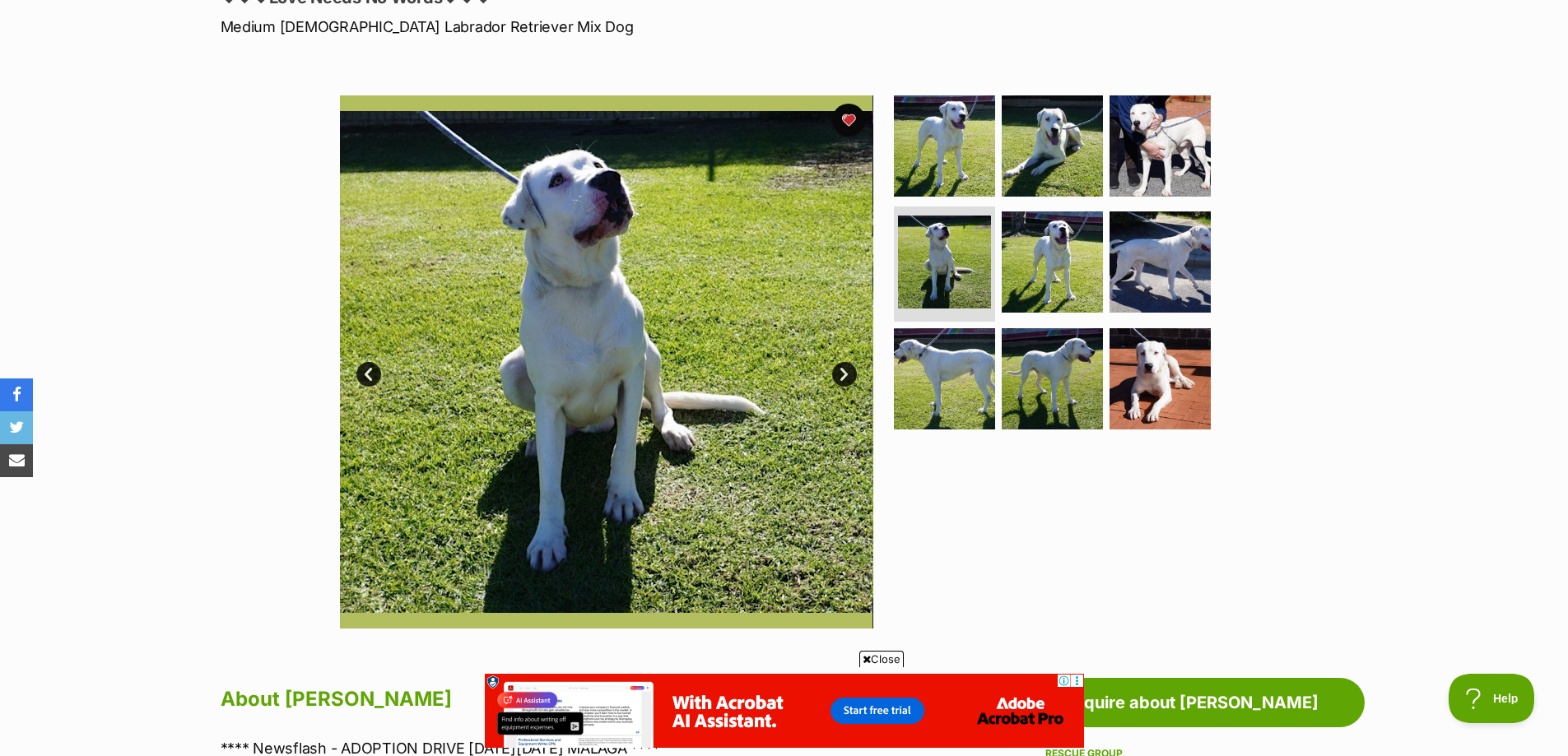
scroll to position [0, 0]
click at [844, 373] on link "Next" at bounding box center [844, 374] width 24 height 24
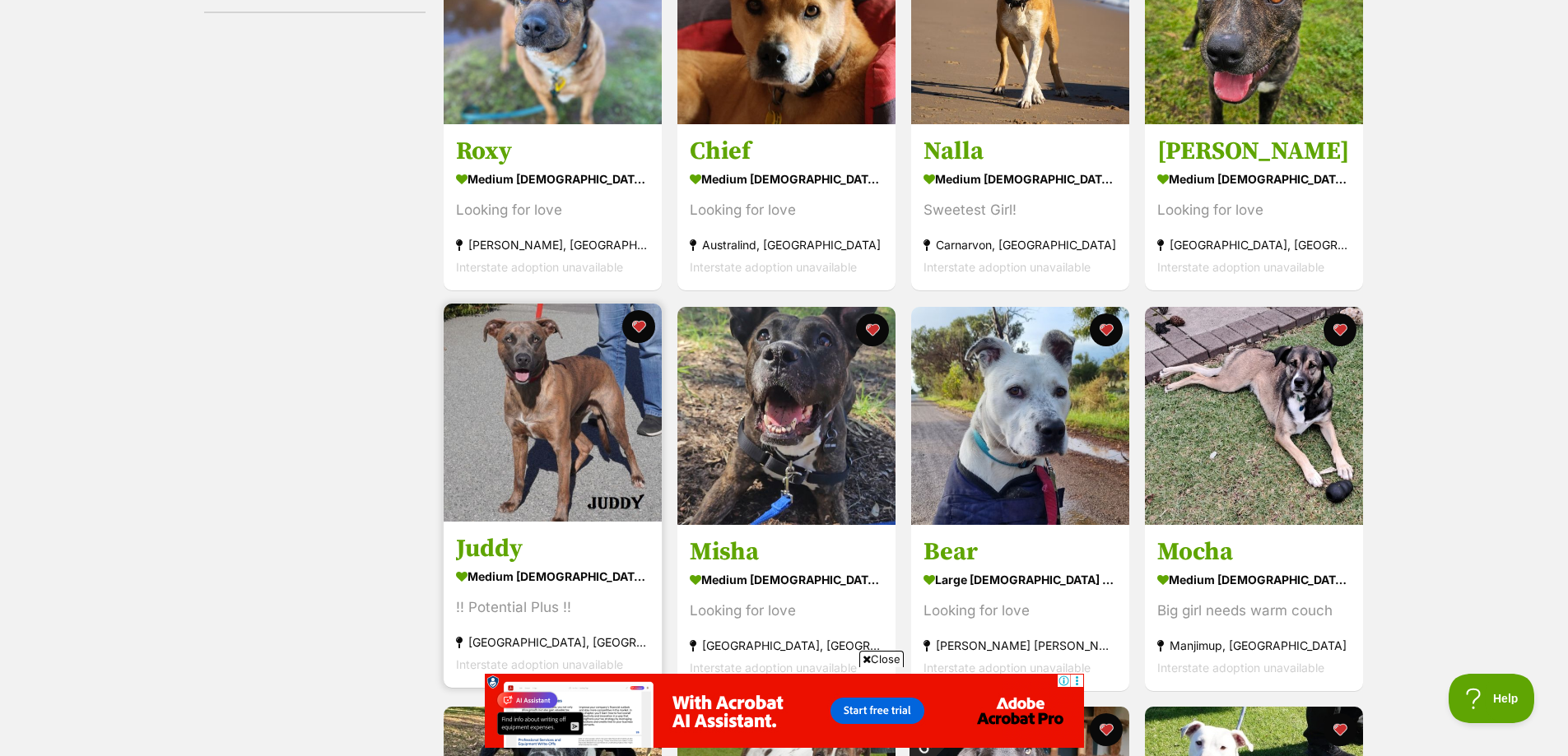
scroll to position [247, 0]
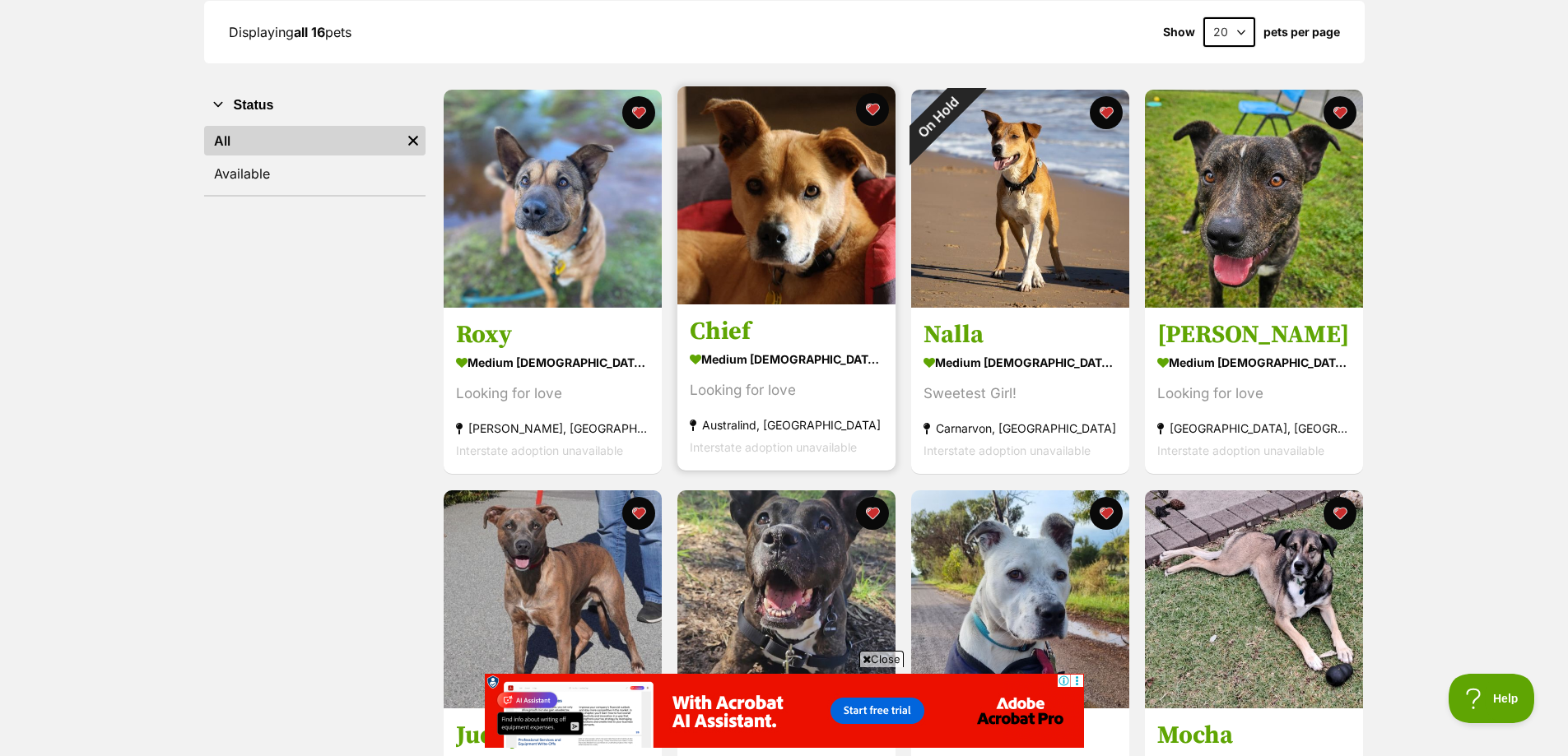
click at [784, 224] on img at bounding box center [786, 195] width 218 height 218
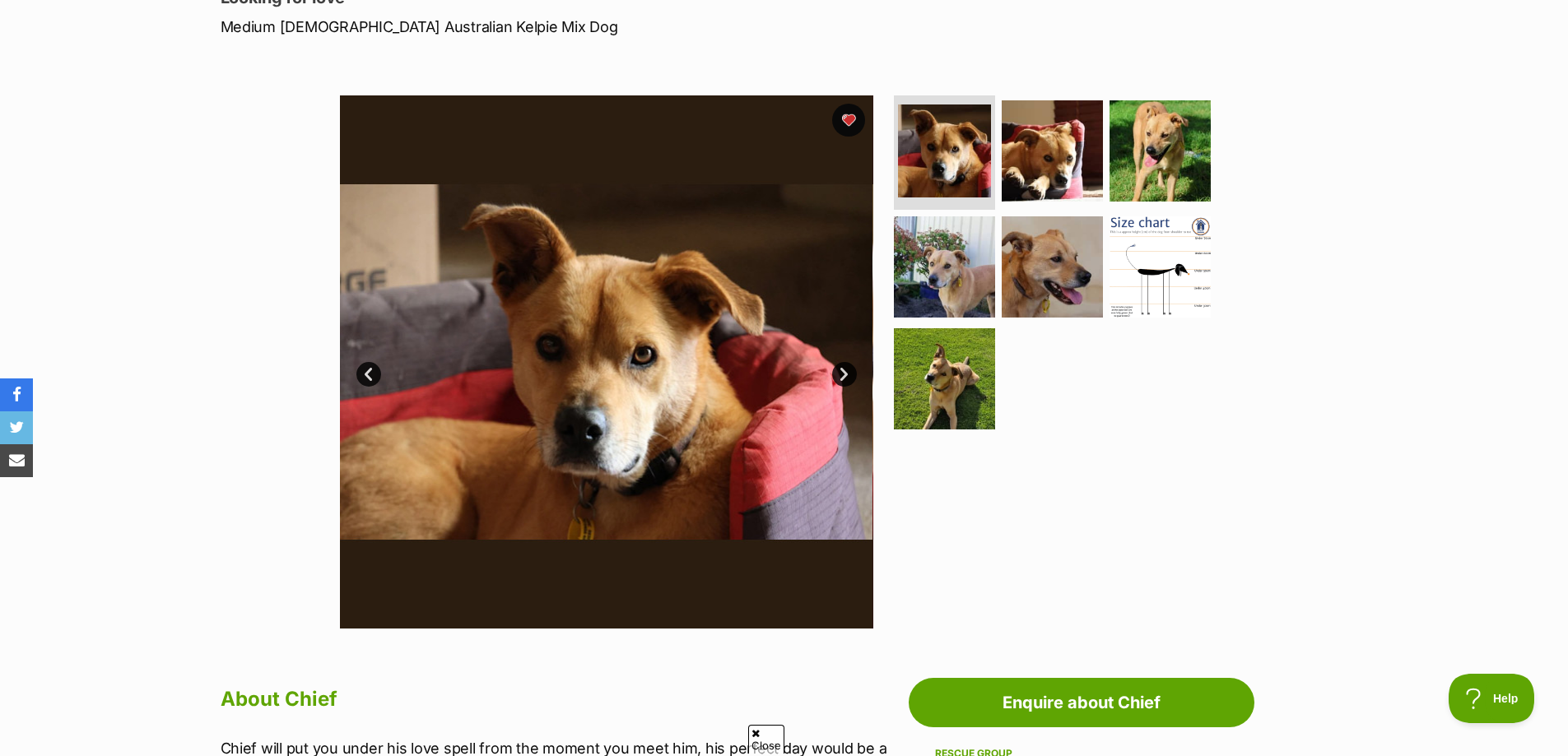
click at [846, 380] on link "Next" at bounding box center [844, 374] width 24 height 24
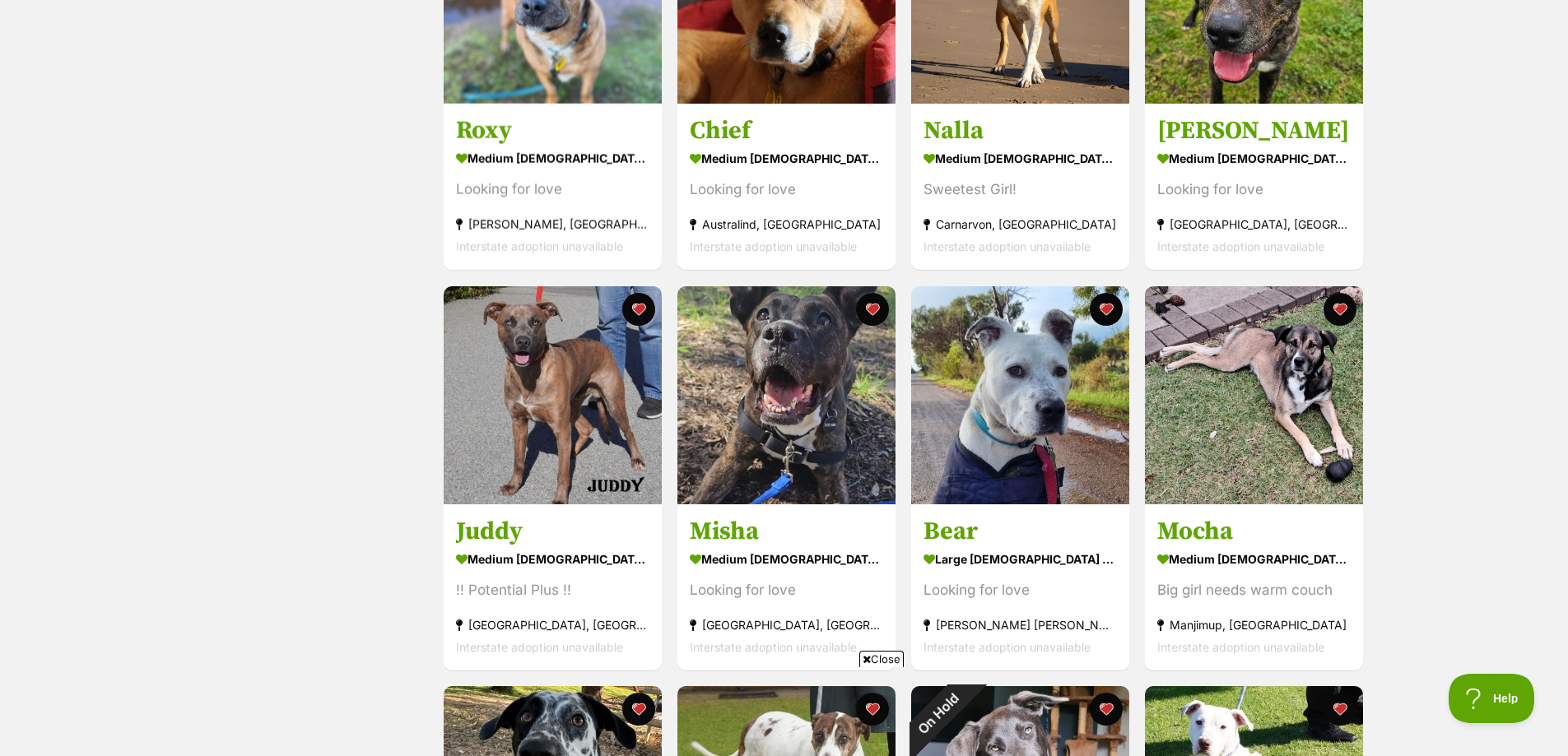
scroll to position [411, 0]
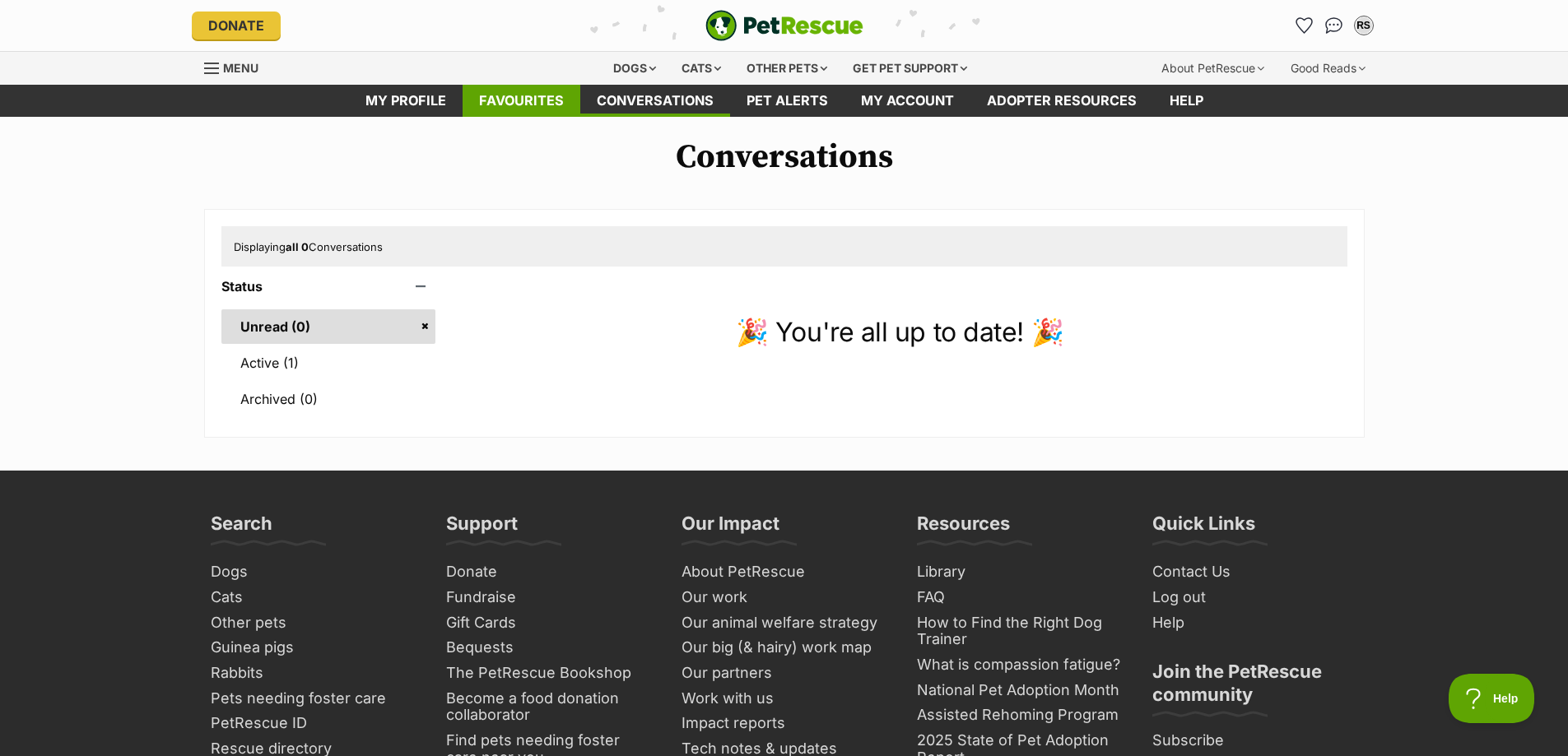
click at [559, 104] on link "Favourites" at bounding box center [522, 100] width 118 height 32
